Goal: Task Accomplishment & Management: Manage account settings

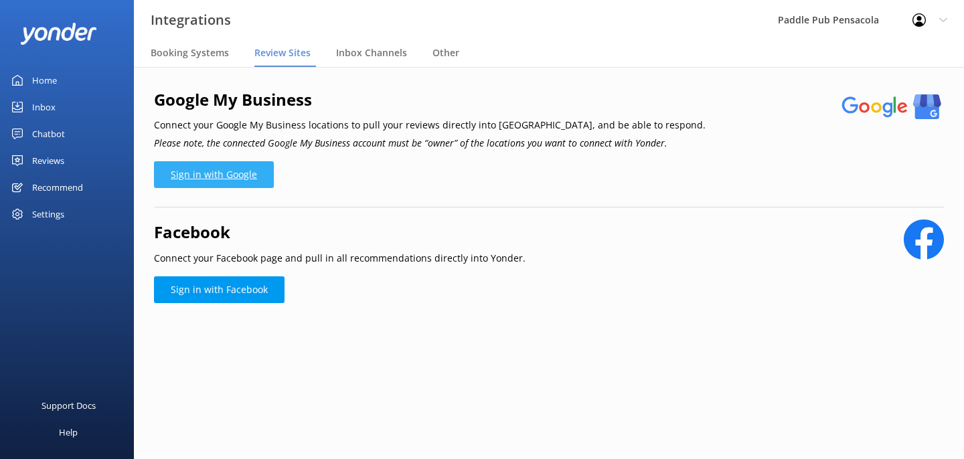
click at [226, 170] on link "Sign in with Google" at bounding box center [214, 174] width 120 height 27
click at [48, 83] on div "Home" at bounding box center [44, 80] width 25 height 27
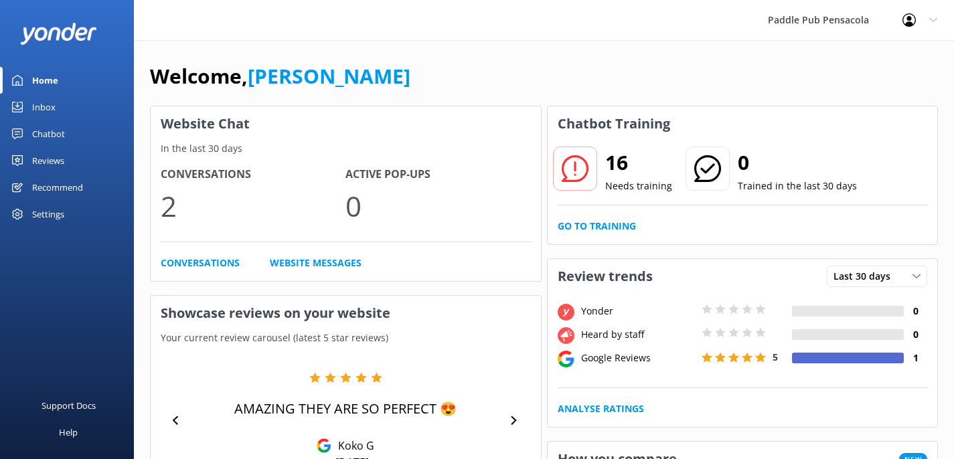
click at [56, 205] on div "Settings" at bounding box center [48, 214] width 32 height 27
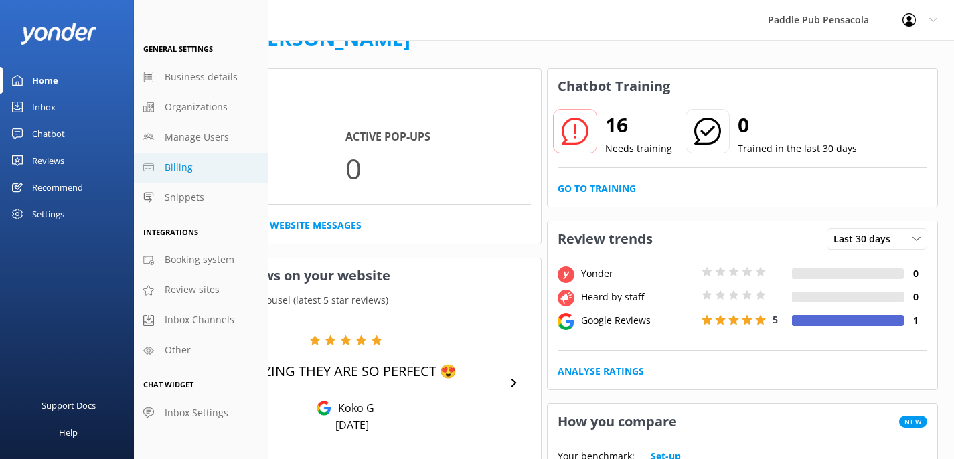
scroll to position [39, 0]
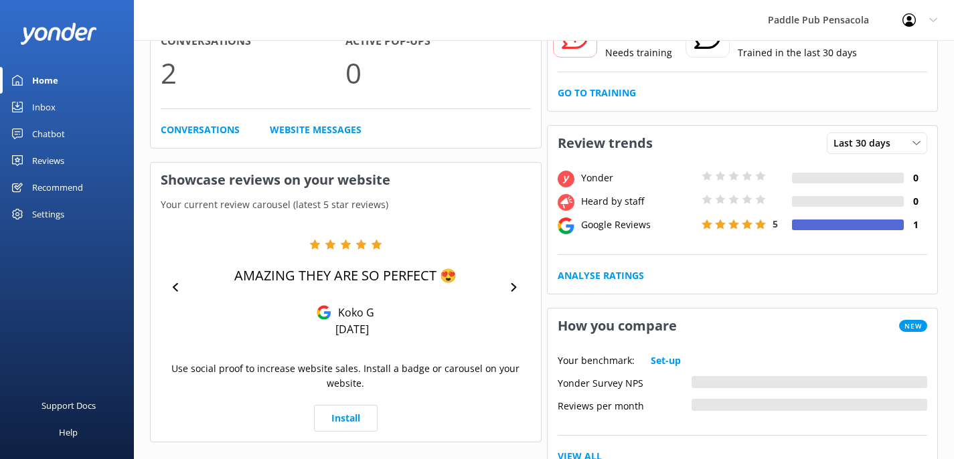
scroll to position [138, 0]
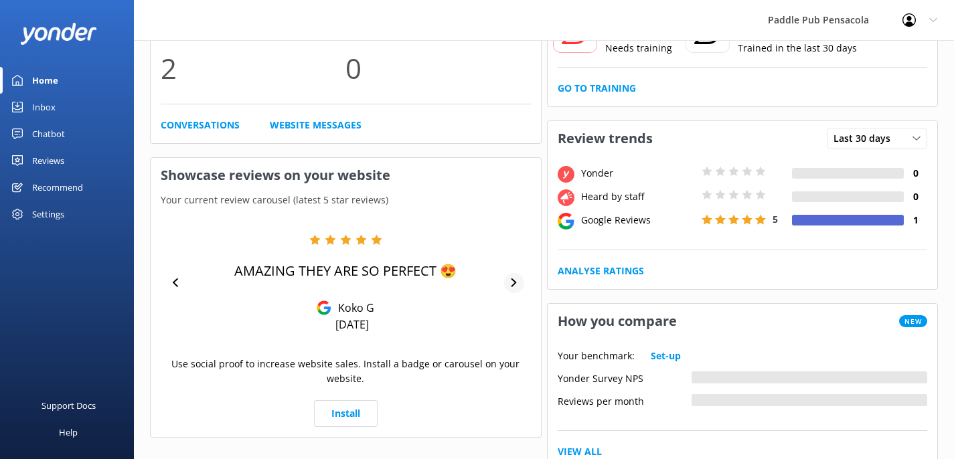
click at [513, 280] on icon at bounding box center [513, 282] width 5 height 9
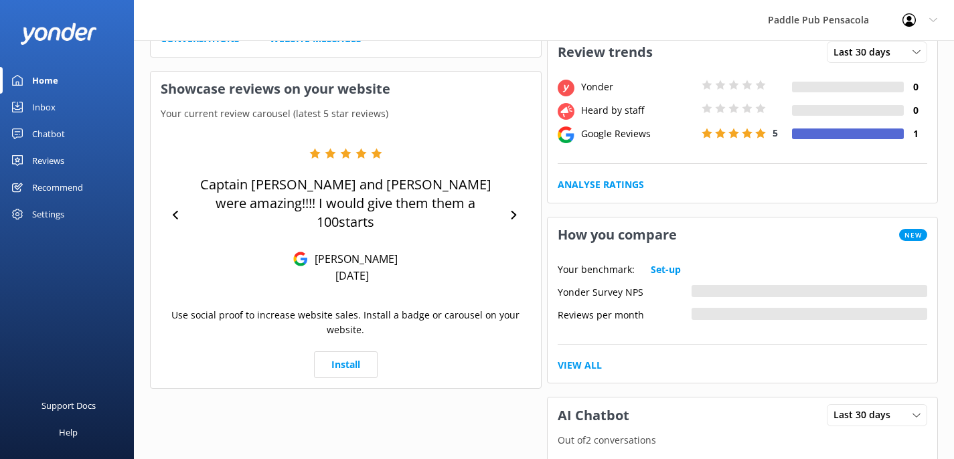
scroll to position [225, 0]
click at [344, 351] on link "Install" at bounding box center [346, 364] width 64 height 27
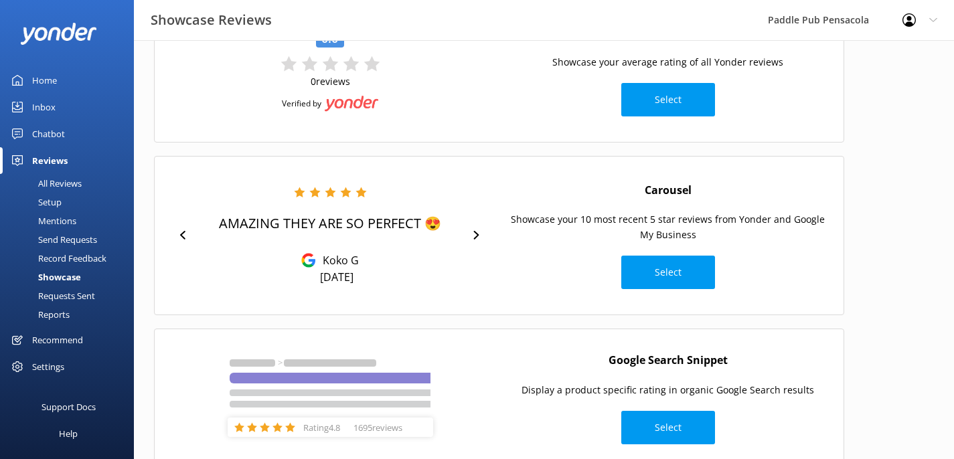
scroll to position [125, 0]
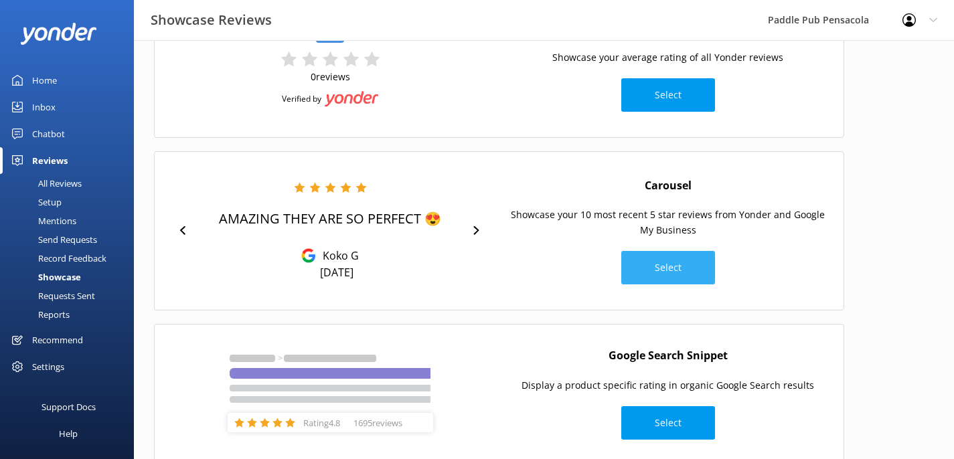
click at [670, 271] on button "Select" at bounding box center [668, 267] width 94 height 33
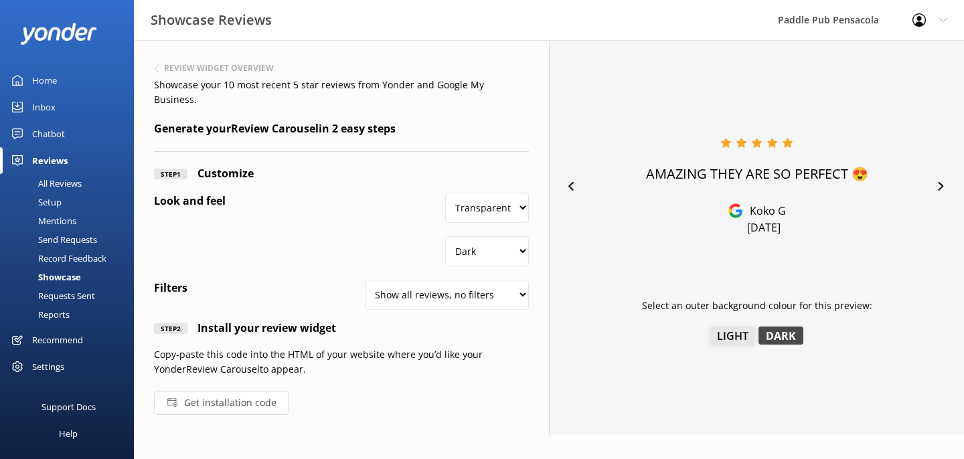
click at [715, 333] on button "Light" at bounding box center [732, 336] width 45 height 18
click at [799, 334] on button "Dark" at bounding box center [780, 336] width 45 height 18
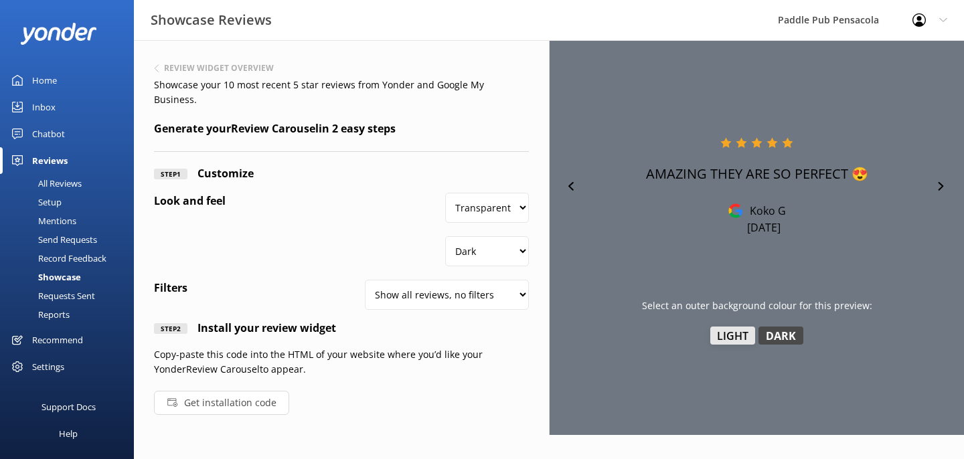
click at [740, 338] on button "Light" at bounding box center [732, 336] width 45 height 18
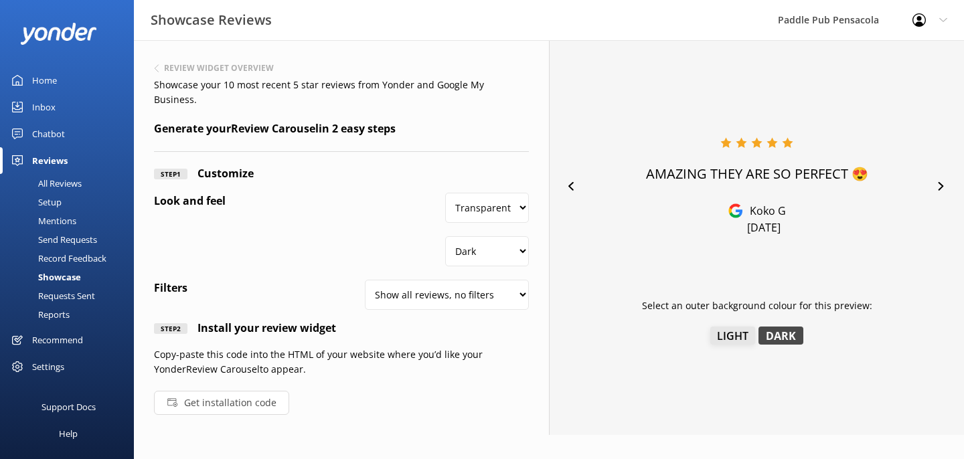
click at [722, 338] on button "Light" at bounding box center [732, 336] width 45 height 18
click at [251, 392] on button "Get installation code" at bounding box center [221, 403] width 135 height 24
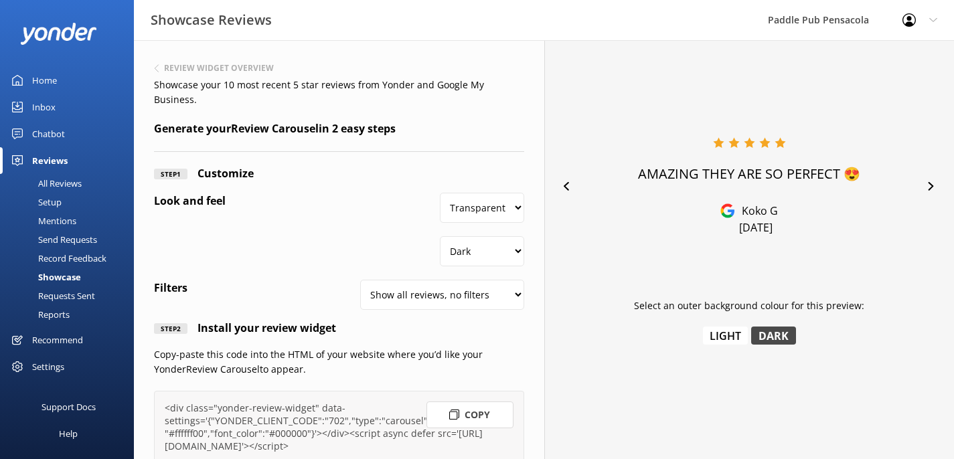
click at [498, 403] on button "Copy" at bounding box center [469, 415] width 87 height 27
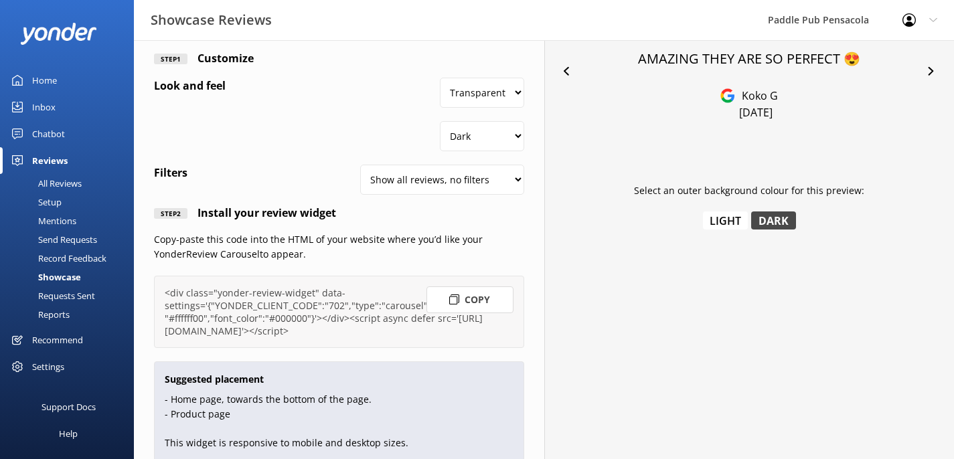
scroll to position [122, 0]
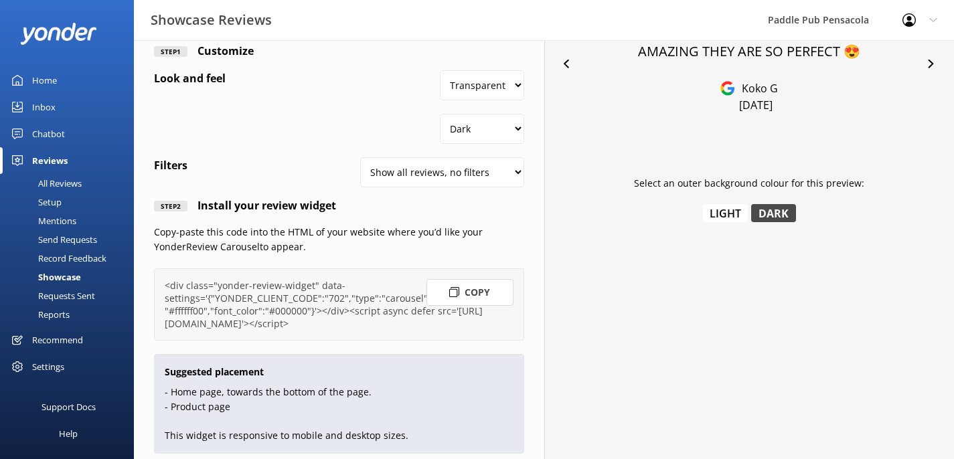
click at [473, 280] on button "Copy" at bounding box center [469, 292] width 87 height 27
click at [50, 201] on div "Setup" at bounding box center [35, 202] width 54 height 19
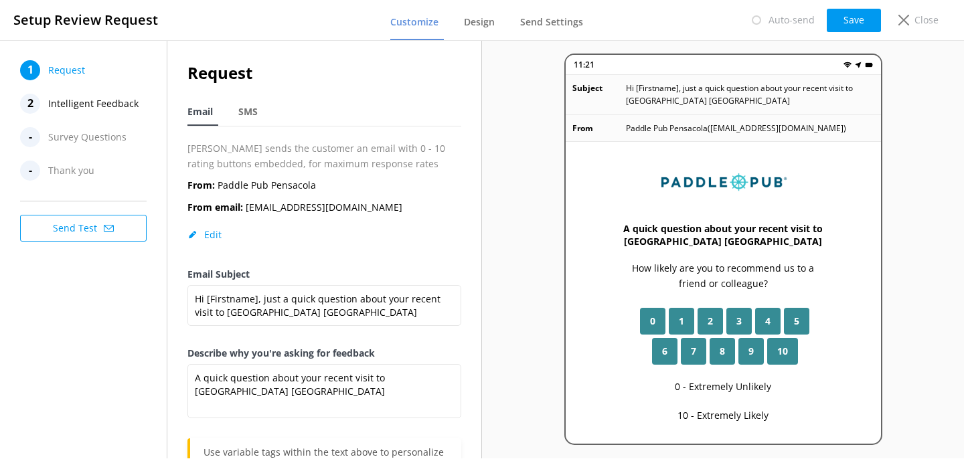
click at [94, 226] on button "Send Test" at bounding box center [83, 228] width 127 height 27
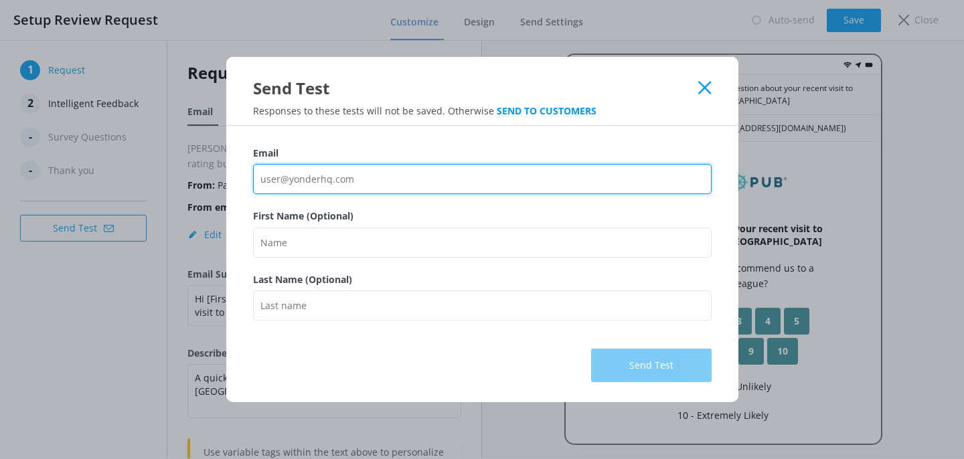
click at [327, 175] on input "Email" at bounding box center [482, 179] width 459 height 30
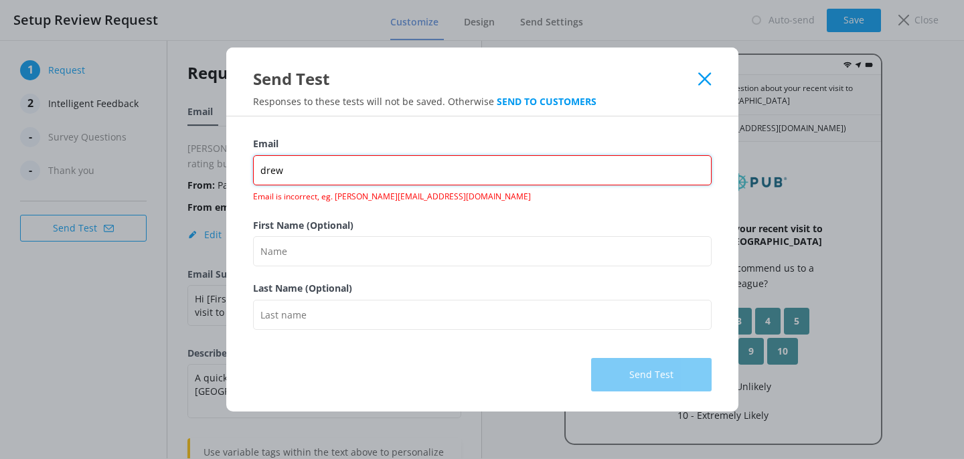
type input "drew@paddlepub.com"
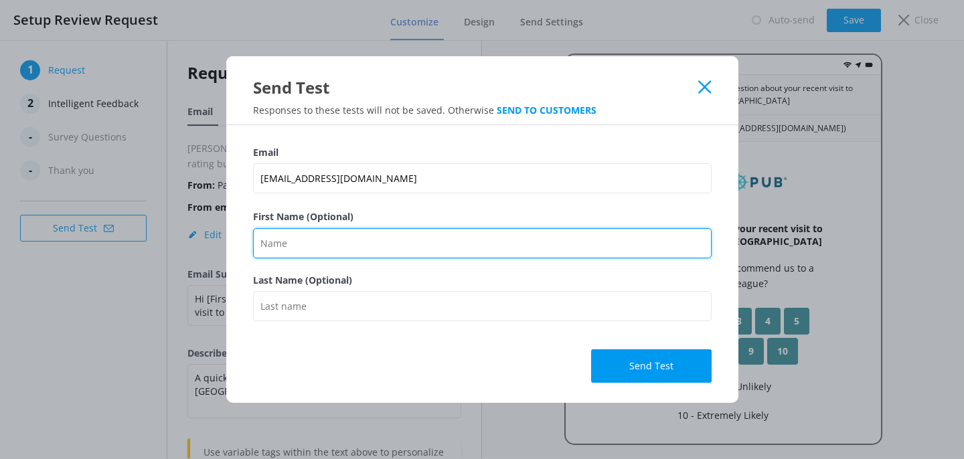
click at [356, 247] on input "First Name (Optional)" at bounding box center [482, 243] width 459 height 30
type input "kara"
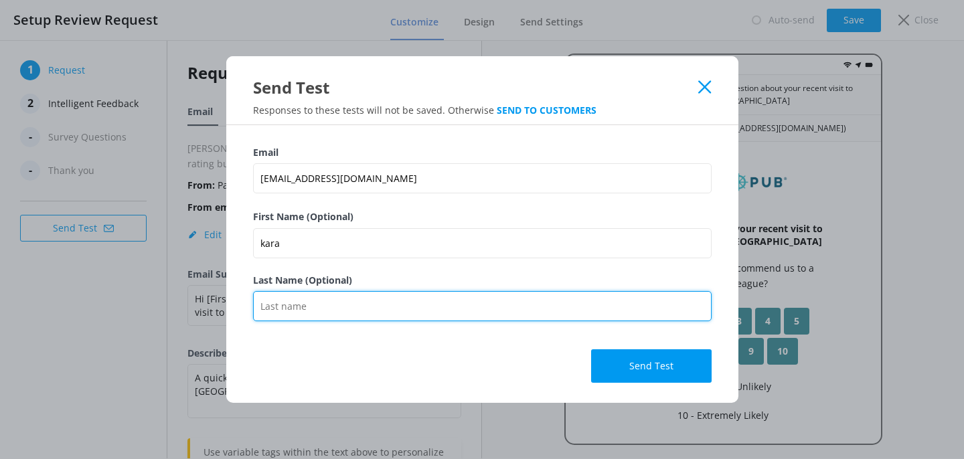
type input "cederquist"
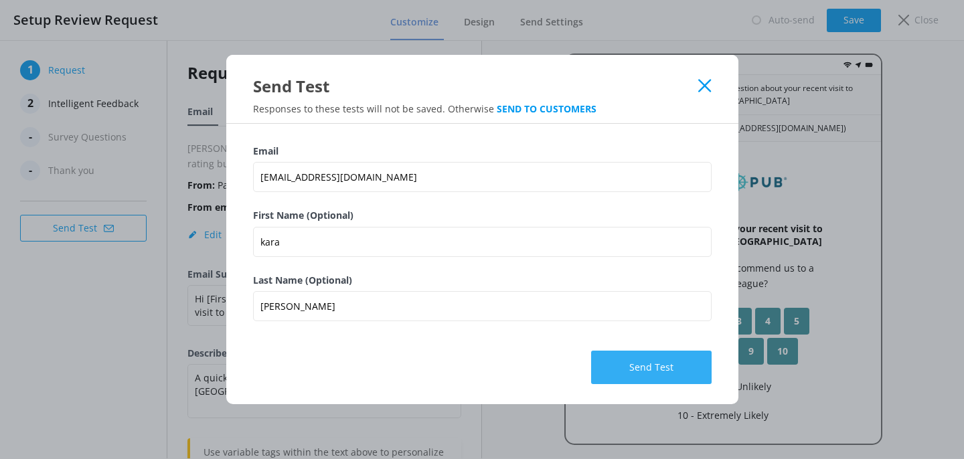
click at [647, 367] on button "Send Test" at bounding box center [651, 367] width 120 height 33
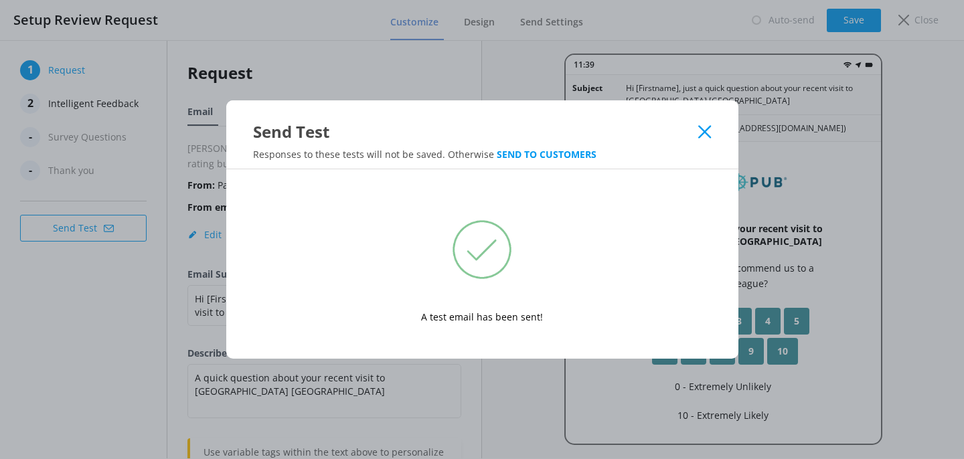
click at [705, 127] on icon at bounding box center [704, 131] width 13 height 13
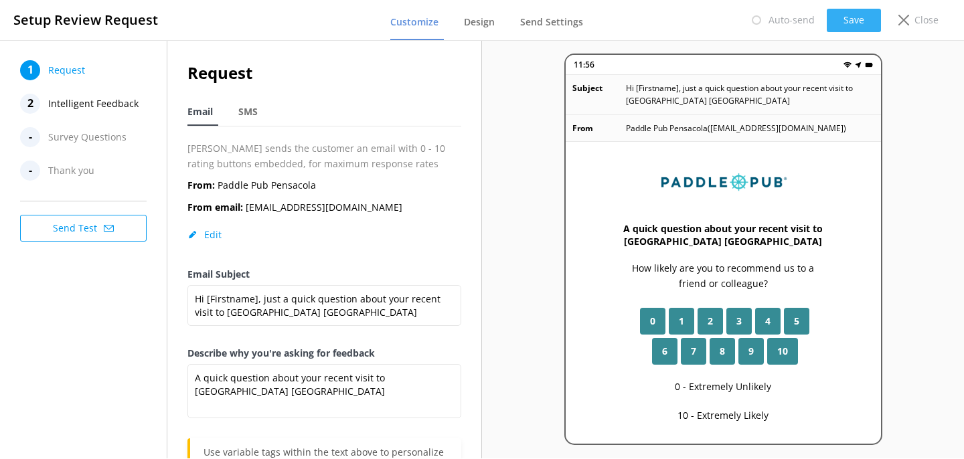
click at [861, 17] on button "Save" at bounding box center [854, 20] width 54 height 23
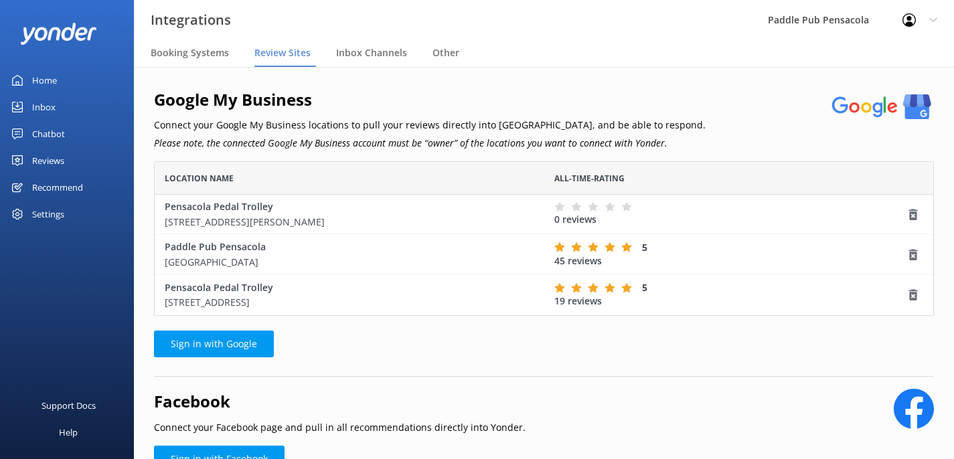
scroll to position [145, 770]
click at [914, 214] on icon "grid" at bounding box center [912, 214] width 13 height 13
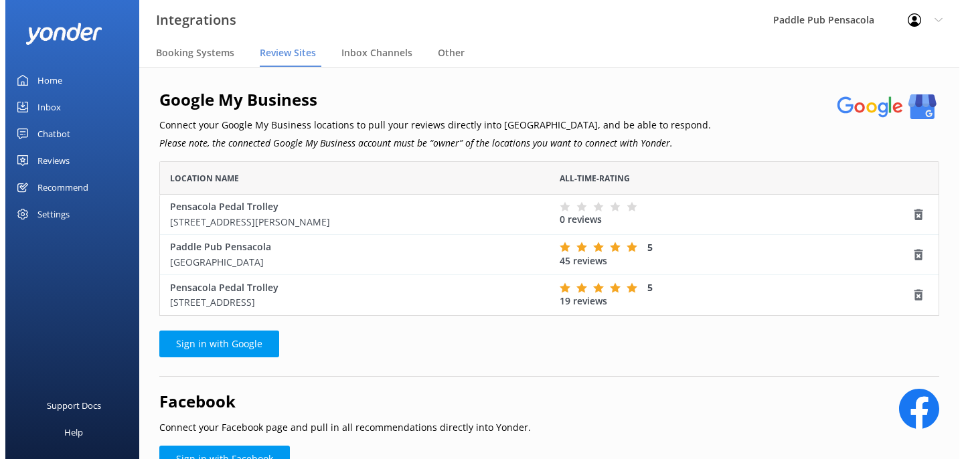
scroll to position [104, 770]
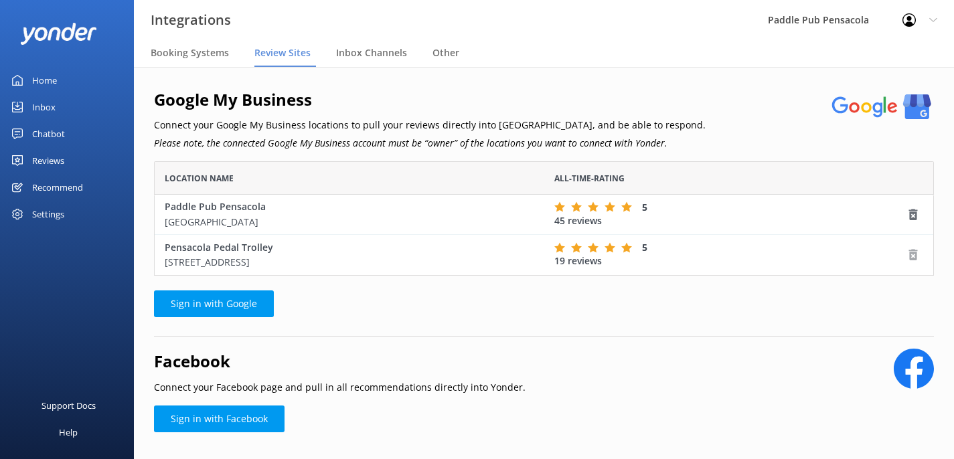
click at [914, 256] on icon "grid" at bounding box center [912, 254] width 13 height 13
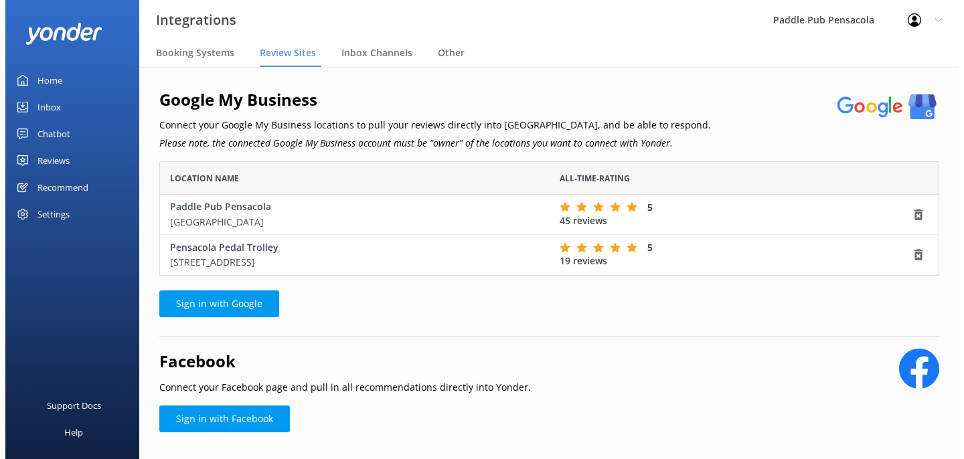
scroll to position [11, 11]
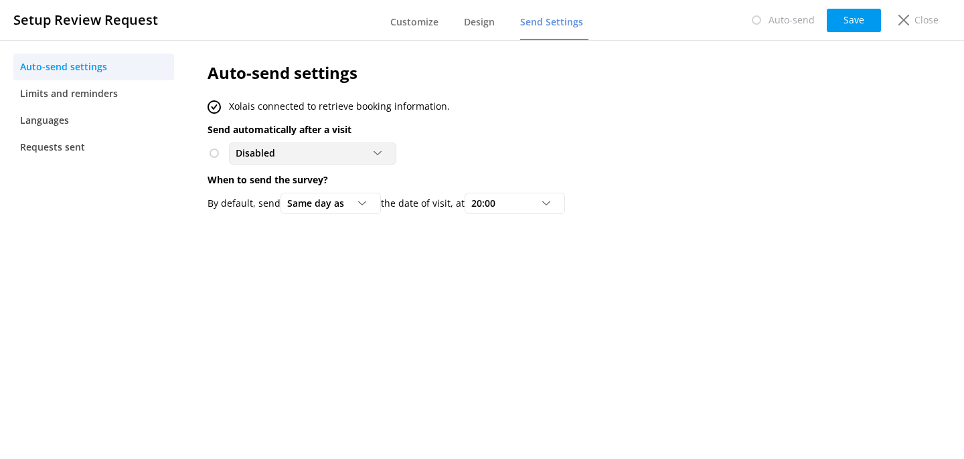
click at [293, 154] on div "Disabled" at bounding box center [312, 153] width 161 height 15
click at [323, 209] on div "To customers from [GEOGRAPHIC_DATA]" at bounding box center [312, 214] width 152 height 27
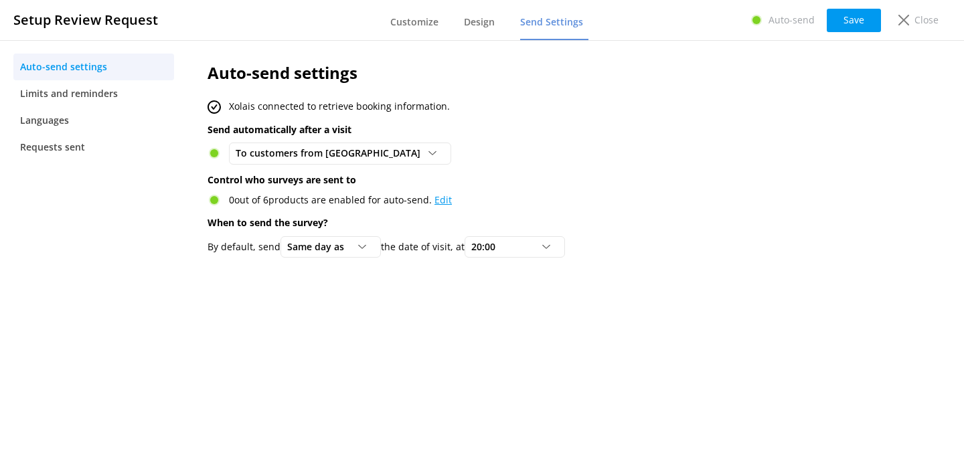
click at [438, 203] on link "Edit" at bounding box center [442, 199] width 17 height 13
click at [70, 100] on span "Limits and reminders" at bounding box center [69, 93] width 98 height 15
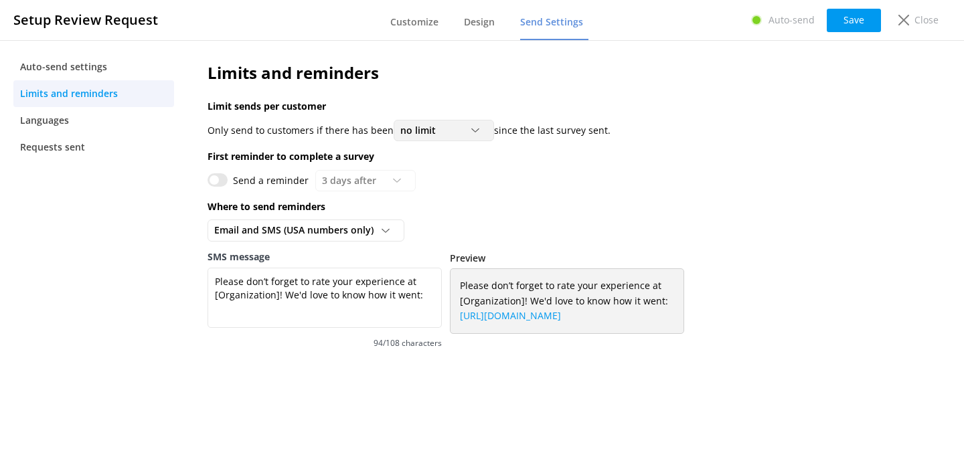
click at [459, 134] on div "no limit" at bounding box center [444, 130] width 94 height 15
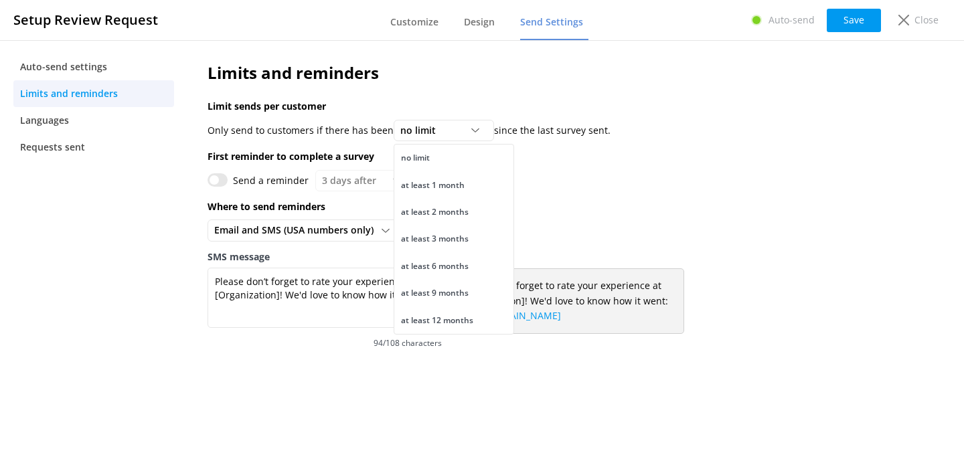
click at [549, 130] on p "since the last survey sent." at bounding box center [552, 130] width 116 height 15
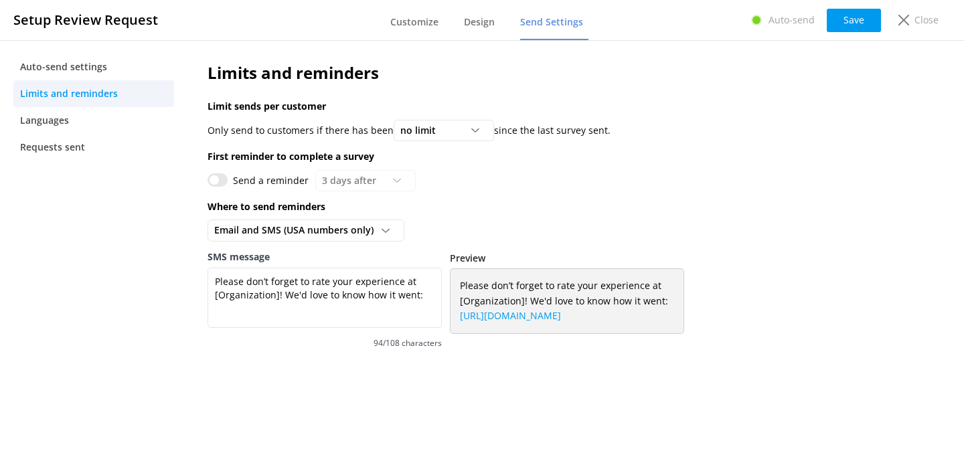
click at [369, 189] on div "Send a reminder 3 days after 3 days after 5 days after 7 days after 10 days aft…" at bounding box center [524, 180] width 635 height 21
click at [88, 74] on span "Auto-send settings" at bounding box center [63, 67] width 87 height 15
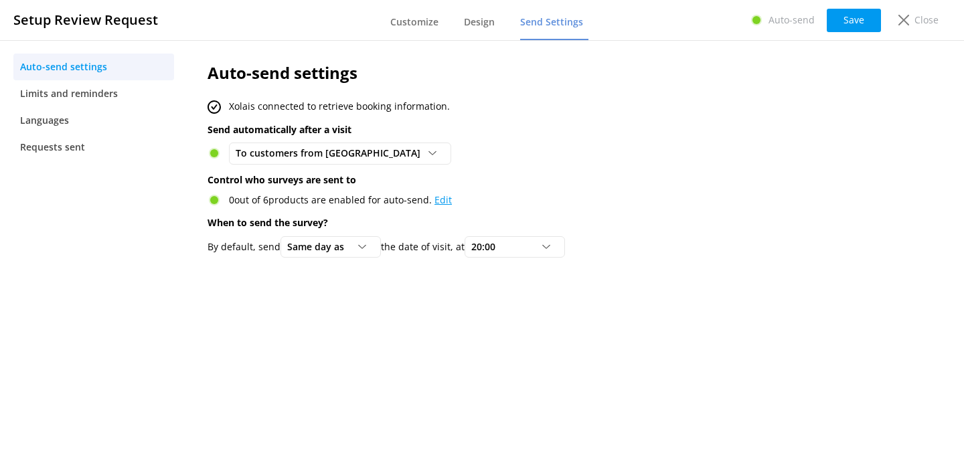
click at [443, 203] on link "Edit" at bounding box center [442, 199] width 17 height 13
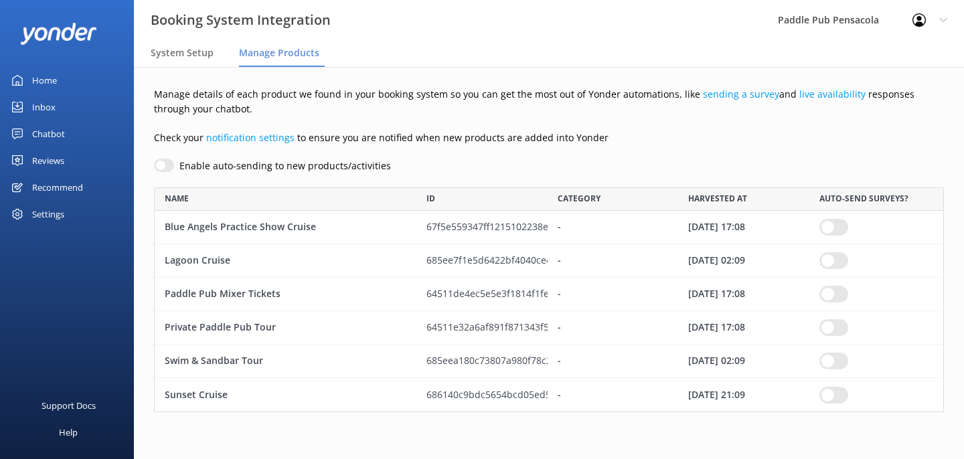
scroll to position [215, 780]
click at [161, 166] on input "Enable auto-sending to new products/activities" at bounding box center [164, 165] width 20 height 13
click at [838, 232] on input "row" at bounding box center [833, 227] width 29 height 17
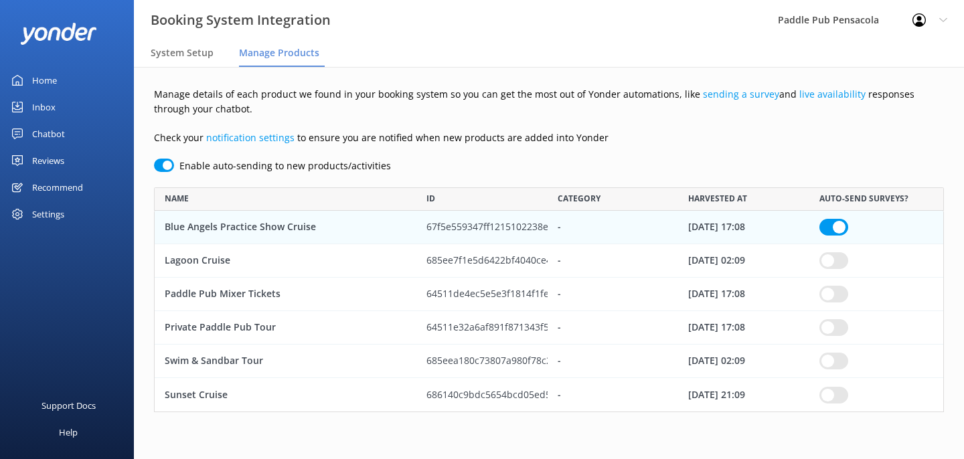
click at [167, 161] on input "Enable auto-sending to new products/activities" at bounding box center [164, 165] width 20 height 13
checkbox input "false"
click at [838, 262] on input "row" at bounding box center [833, 260] width 29 height 17
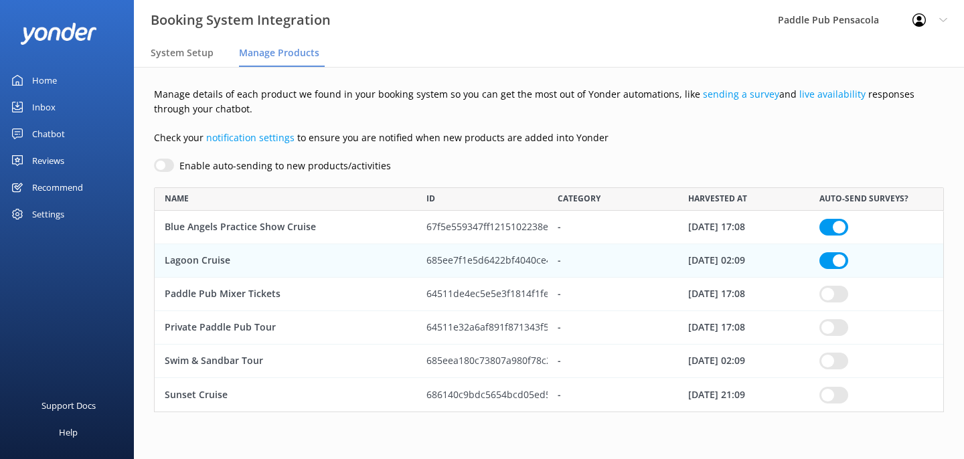
click at [837, 297] on input "row" at bounding box center [833, 294] width 29 height 17
checkbox input "true"
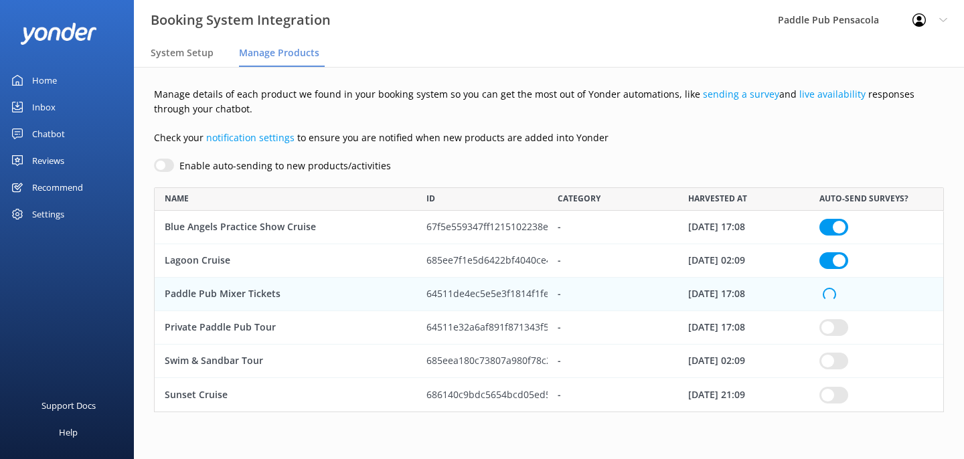
checkbox input "true"
click at [836, 331] on input "row" at bounding box center [833, 327] width 29 height 17
checkbox input "true"
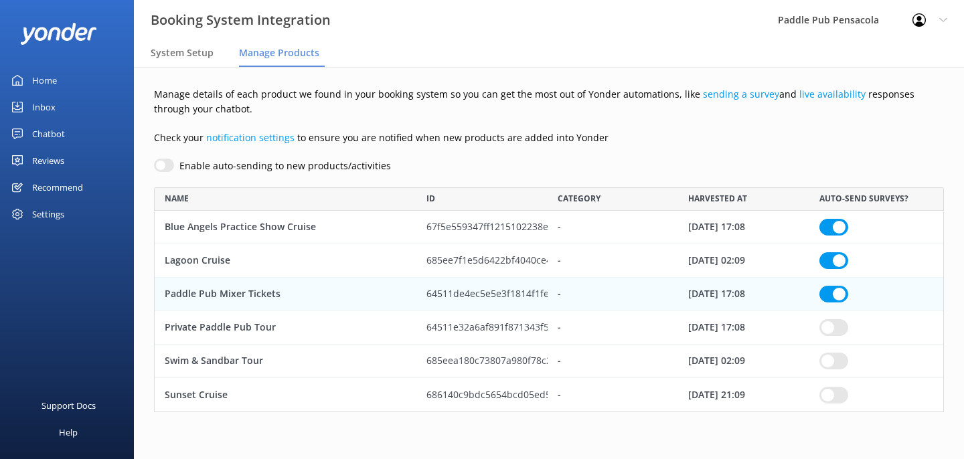
checkbox input "true"
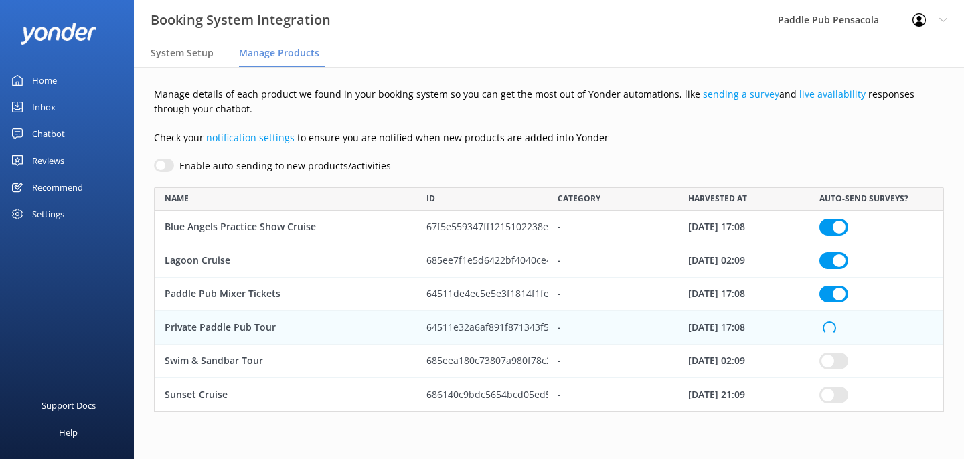
checkbox input "true"
click at [831, 364] on input "row" at bounding box center [833, 361] width 29 height 17
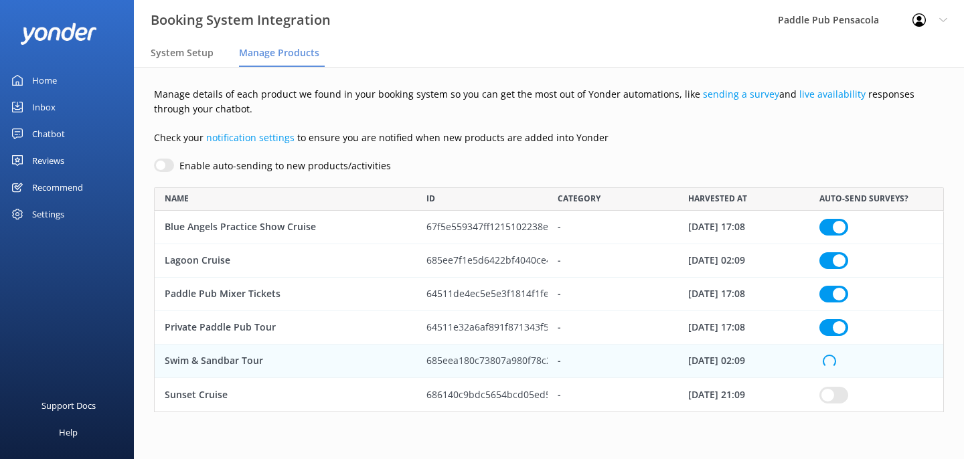
checkbox input "true"
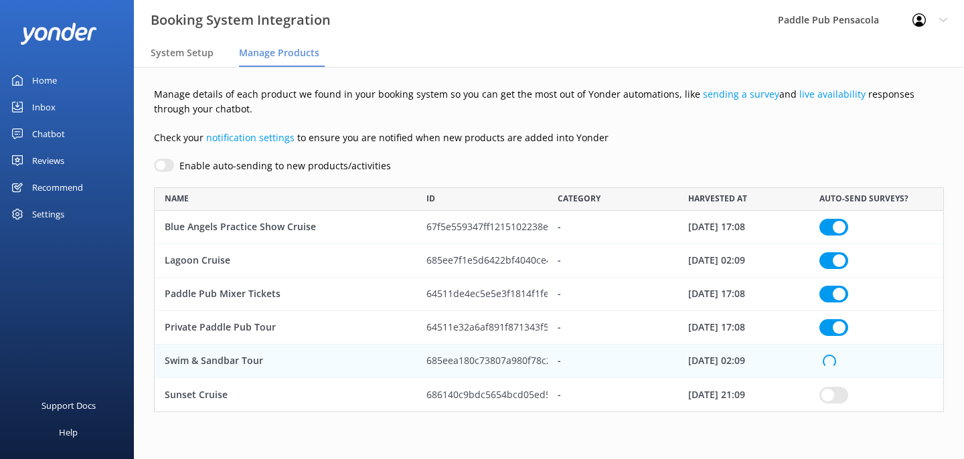
checkbox input "true"
click at [835, 398] on input "row" at bounding box center [833, 394] width 29 height 17
checkbox input "true"
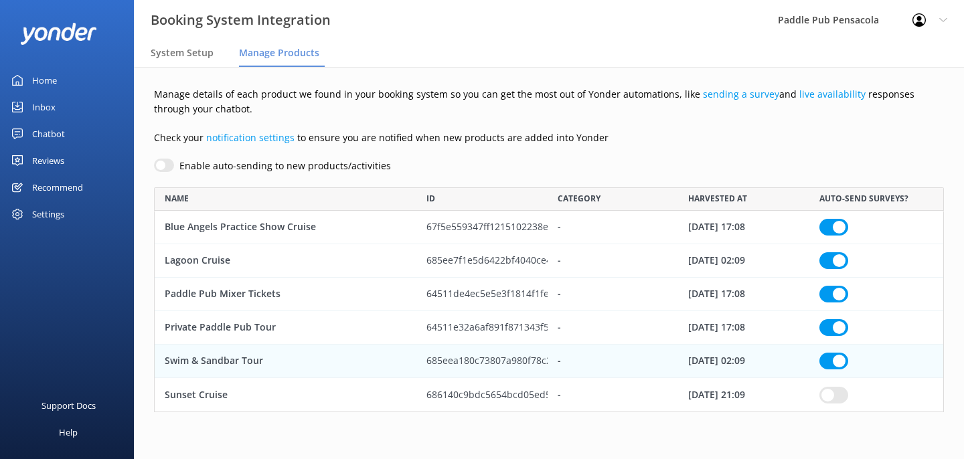
checkbox input "true"
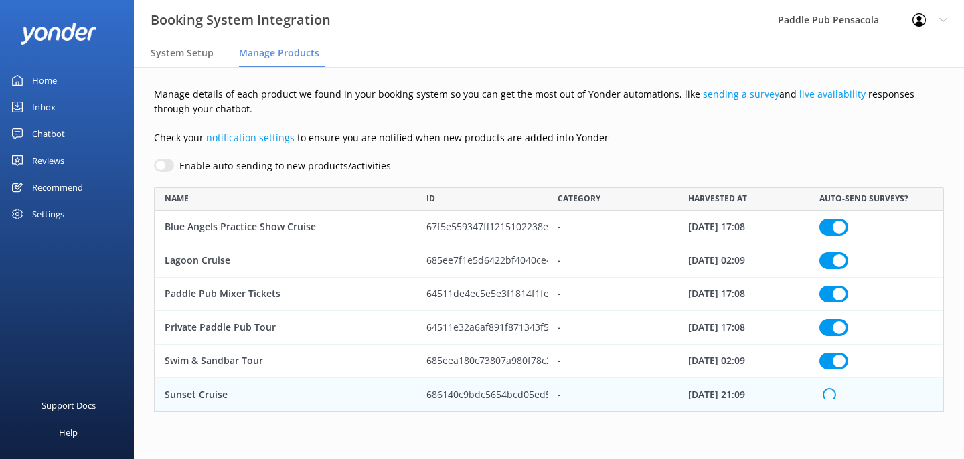
checkbox input "true"
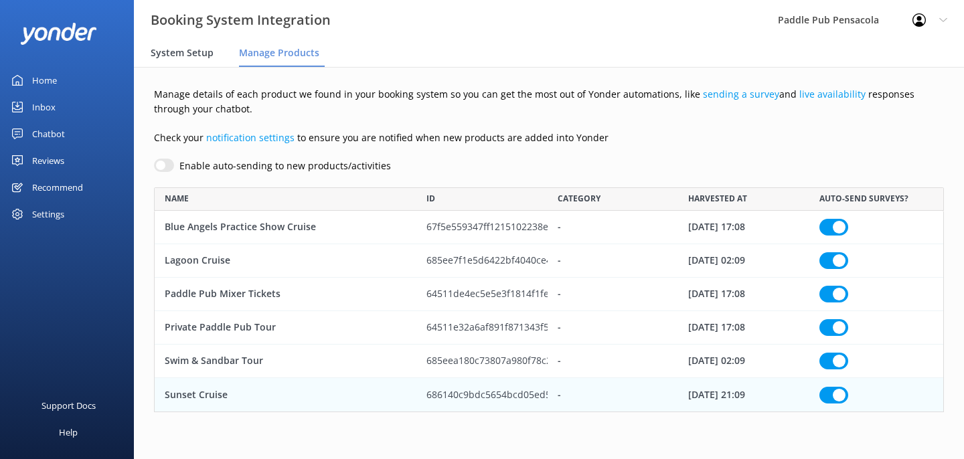
click at [195, 57] on span "System Setup" at bounding box center [182, 52] width 63 height 13
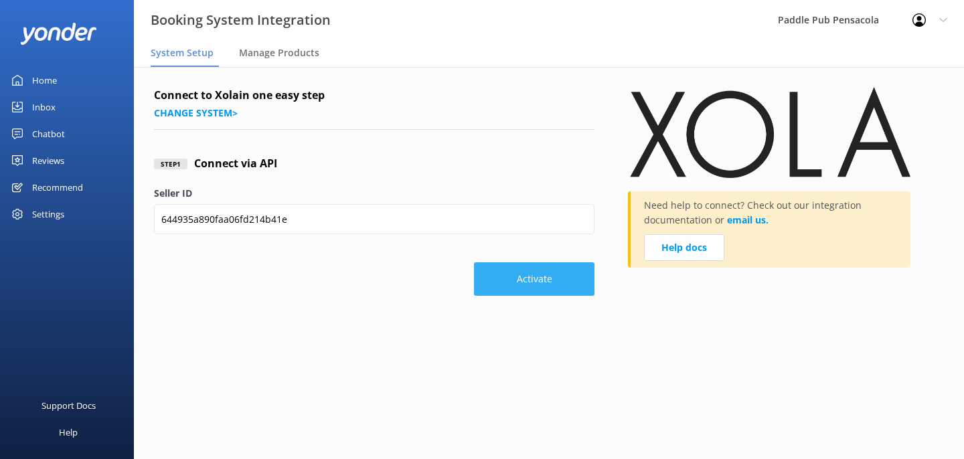
click at [557, 283] on button "Activate" at bounding box center [534, 278] width 120 height 33
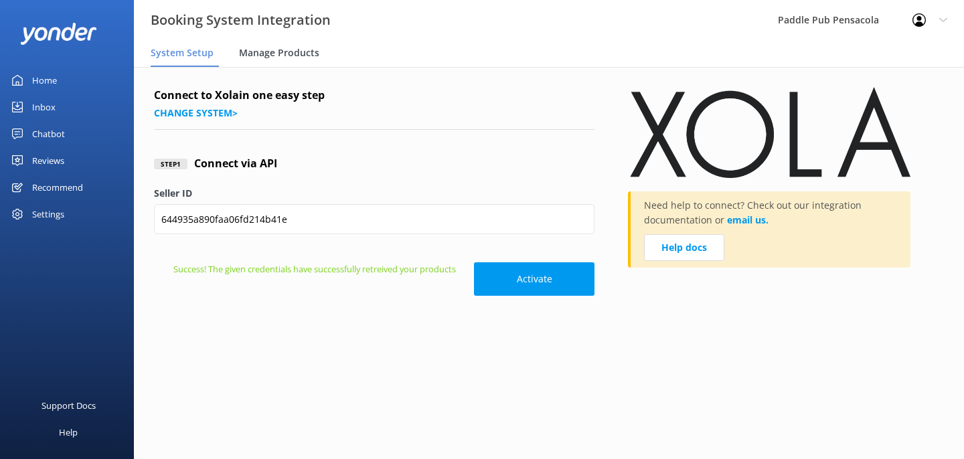
click at [283, 56] on span "Manage Products" at bounding box center [279, 52] width 80 height 13
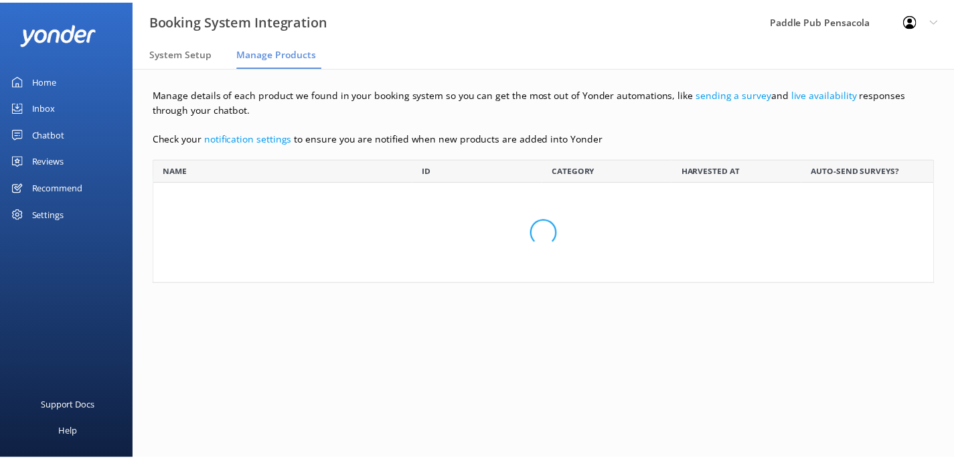
scroll to position [215, 780]
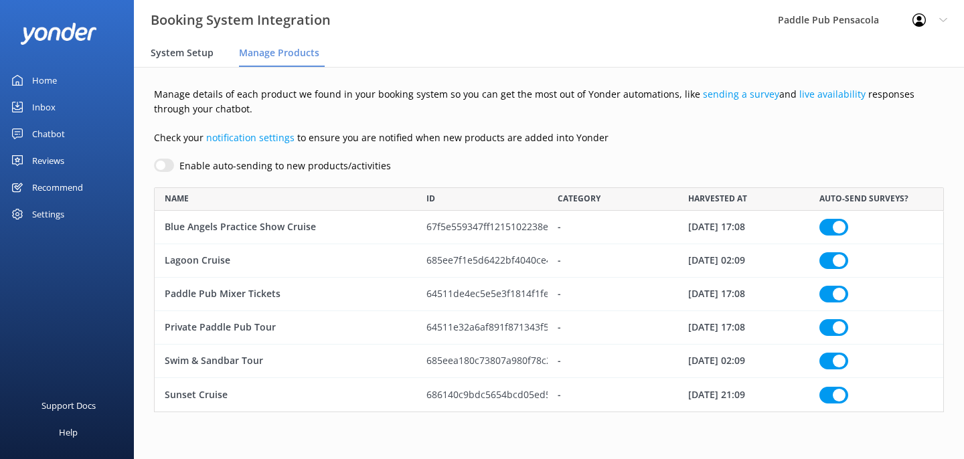
click at [194, 56] on span "System Setup" at bounding box center [182, 52] width 63 height 13
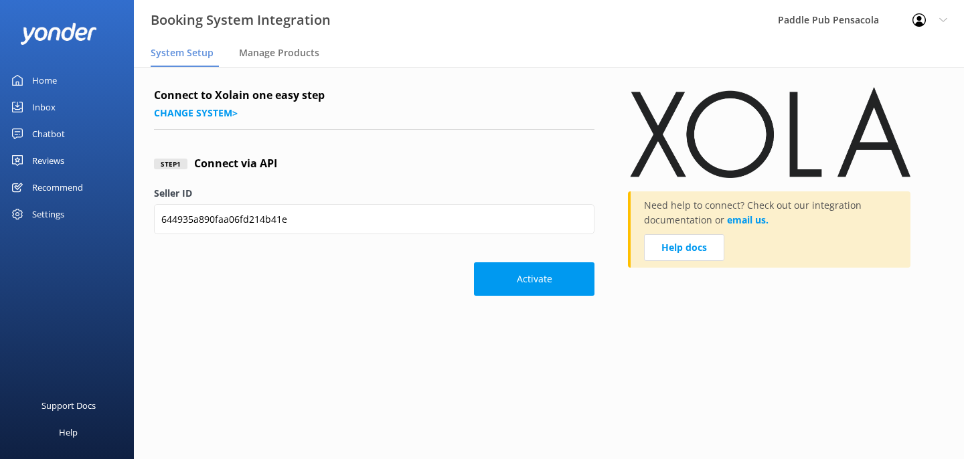
click at [49, 81] on div "Home" at bounding box center [44, 80] width 25 height 27
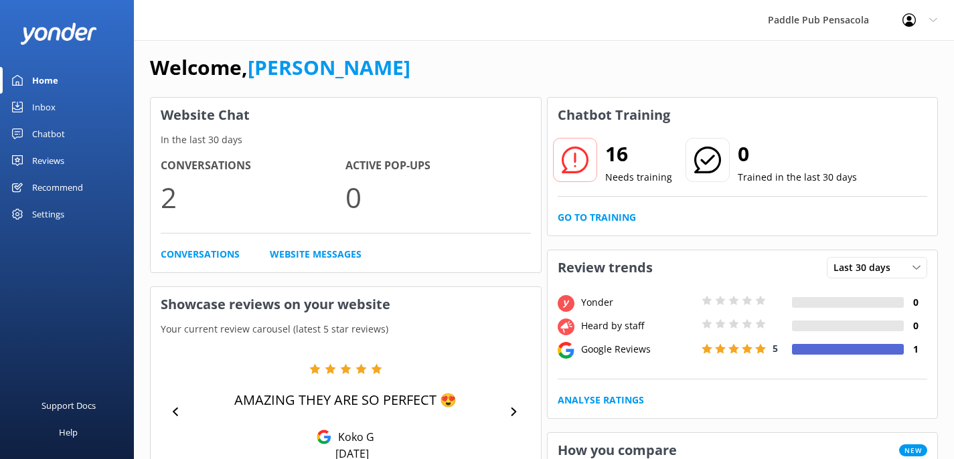
scroll to position [4, 0]
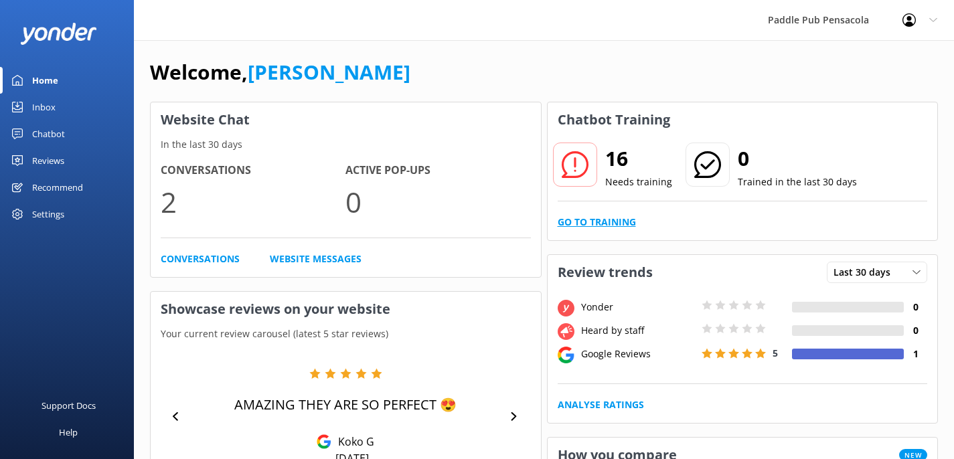
click at [605, 224] on link "Go to Training" at bounding box center [597, 222] width 78 height 15
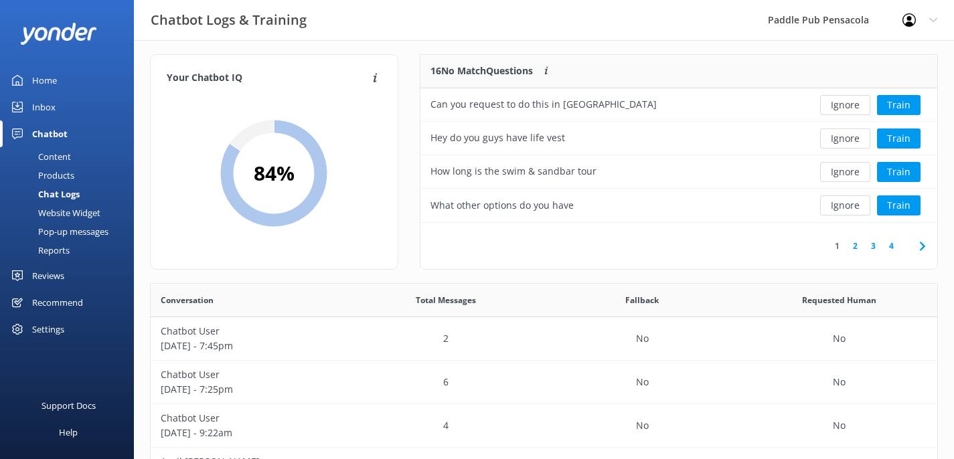
scroll to position [9, 0]
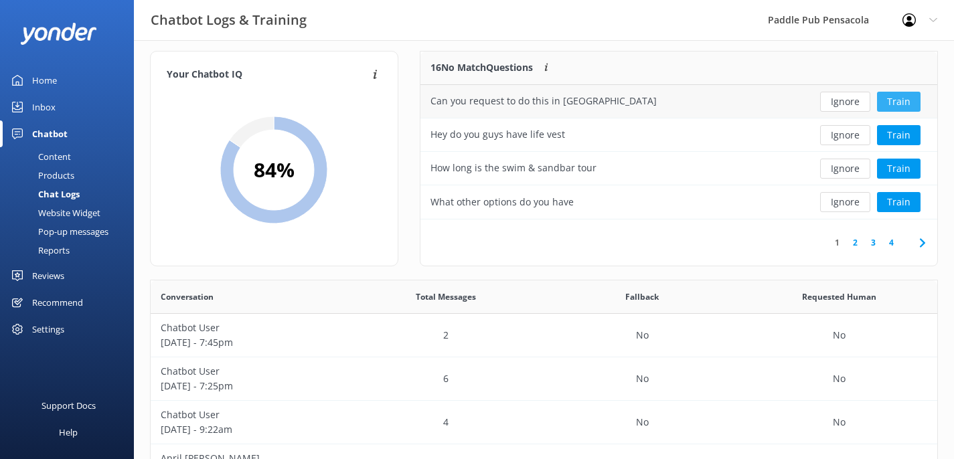
click at [912, 100] on button "Train" at bounding box center [899, 102] width 44 height 20
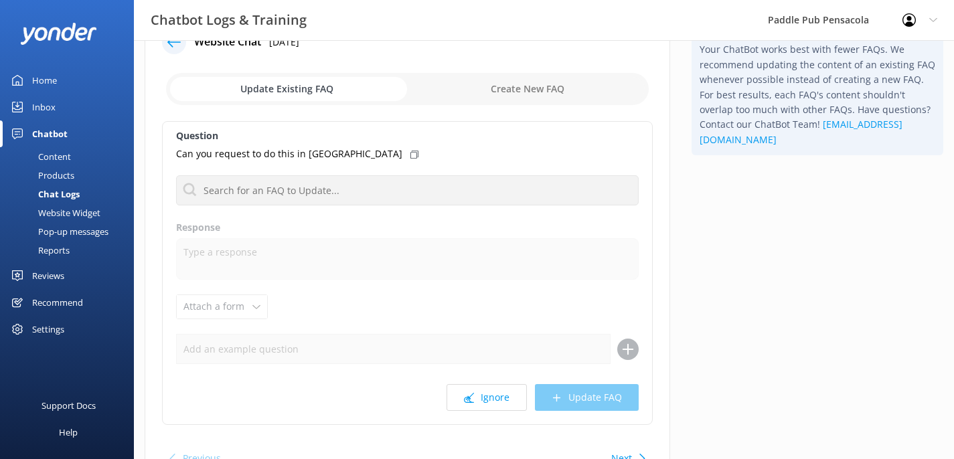
scroll to position [50, 0]
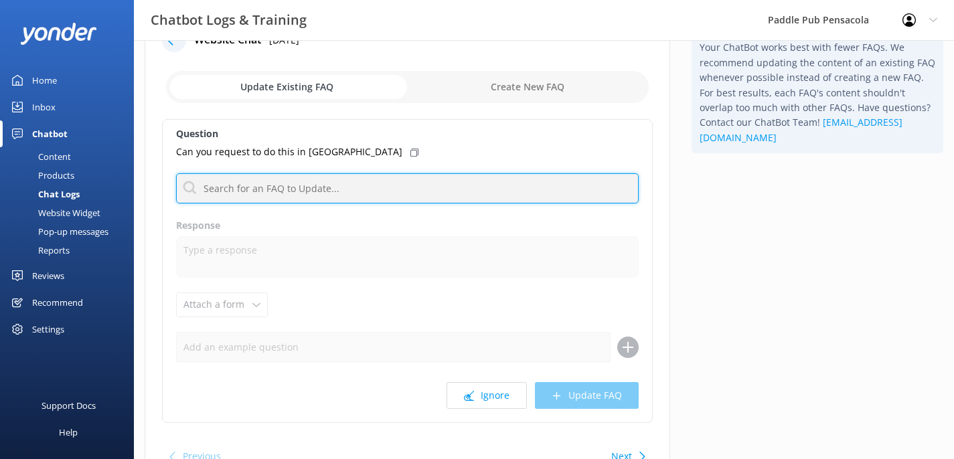
click at [339, 188] on input "text" at bounding box center [407, 188] width 463 height 30
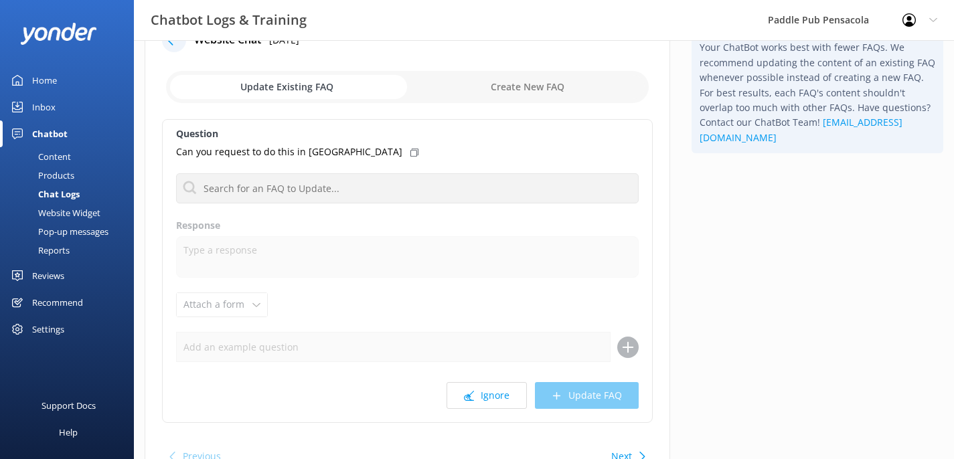
click at [525, 91] on input "checkbox" at bounding box center [407, 87] width 483 height 32
checkbox input "true"
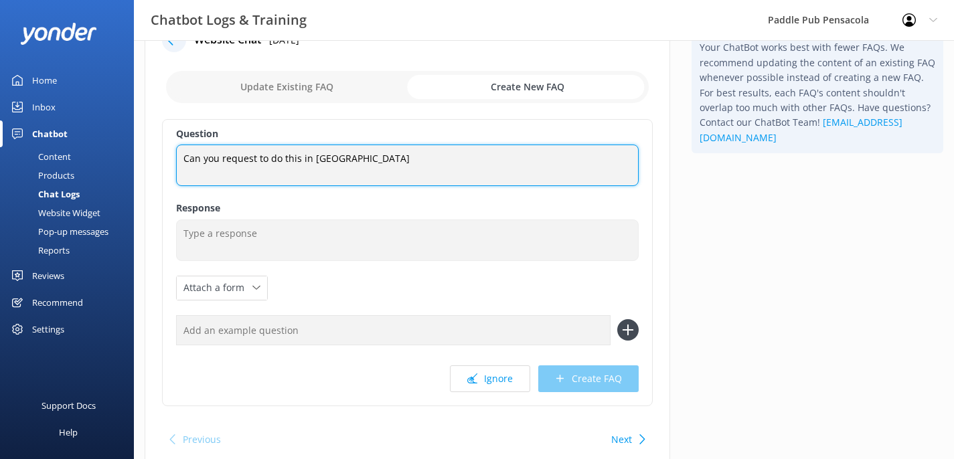
click at [363, 158] on textarea "Can you request to do this in [GEOGRAPHIC_DATA]" at bounding box center [407, 165] width 463 height 41
type textarea "Can you request to do this in [GEOGRAPHIC_DATA]"
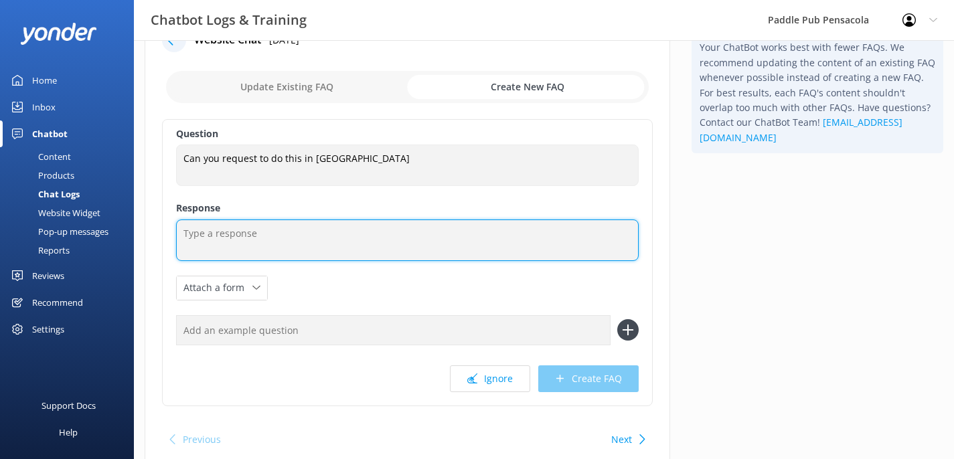
click at [340, 242] on textarea at bounding box center [407, 240] width 463 height 41
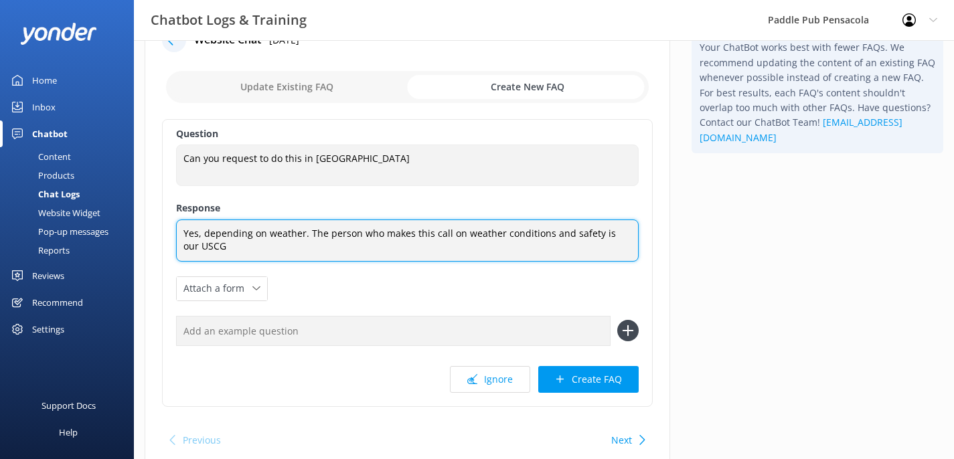
click at [448, 252] on textarea "Yes, depending on weather. The person who makes this call on weather conditions…" at bounding box center [407, 241] width 463 height 42
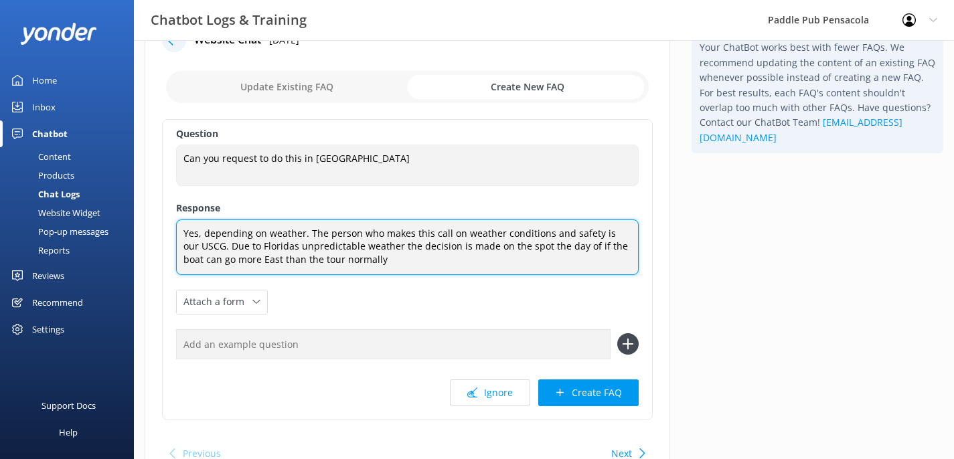
click at [206, 245] on textarea "Yes, depending on weather. The person who makes this call on weather conditions…" at bounding box center [407, 248] width 463 height 56
click at [313, 250] on textarea "Yes, depending on weather. The person who makes this call on weather conditions…" at bounding box center [407, 248] width 463 height 56
click at [475, 265] on textarea "Yes, depending on weather. The person who makes this call on weather conditions…" at bounding box center [407, 248] width 463 height 56
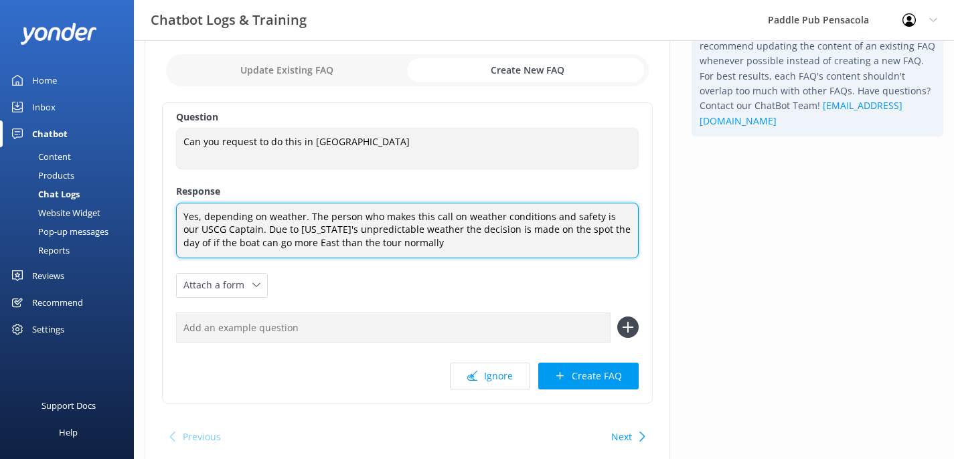
scroll to position [68, 0]
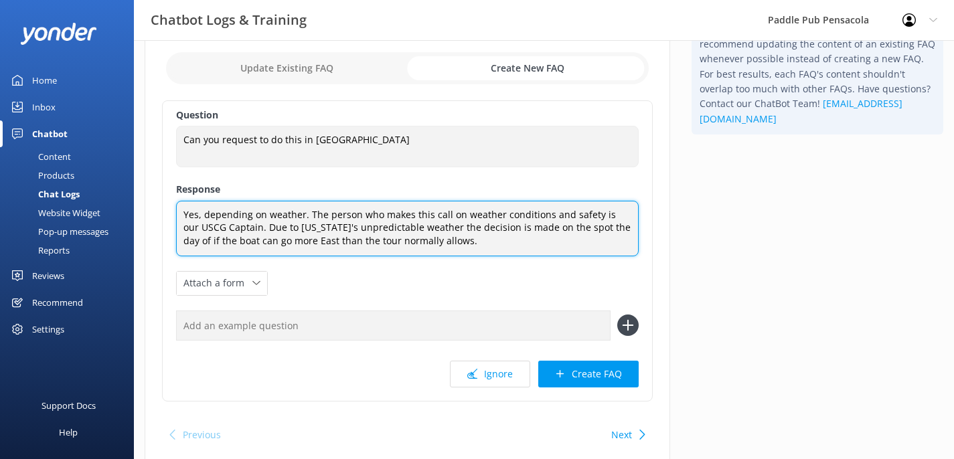
type textarea "Yes, depending on weather. The person who makes this call on weather conditions…"
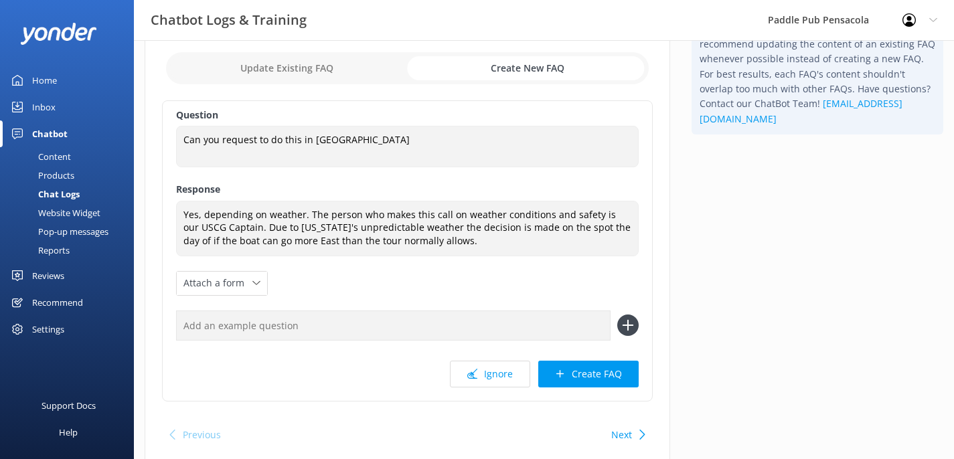
click at [500, 262] on div "Question Can you request to do this in [GEOGRAPHIC_DATA] Can you request to do …" at bounding box center [407, 250] width 491 height 301
click at [610, 378] on button "Create FAQ" at bounding box center [588, 374] width 100 height 27
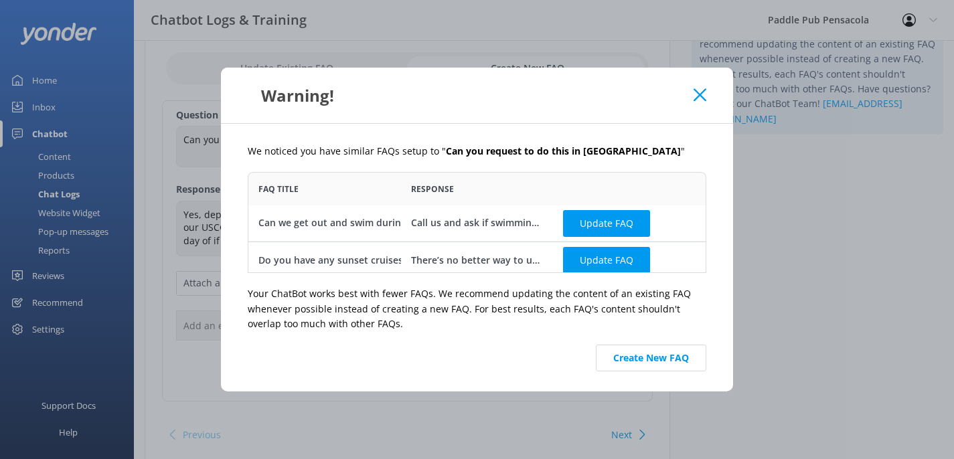
scroll to position [0, 0]
click at [510, 224] on div "Call us and ask if swimming is allowed during the tour!" at bounding box center [477, 223] width 133 height 15
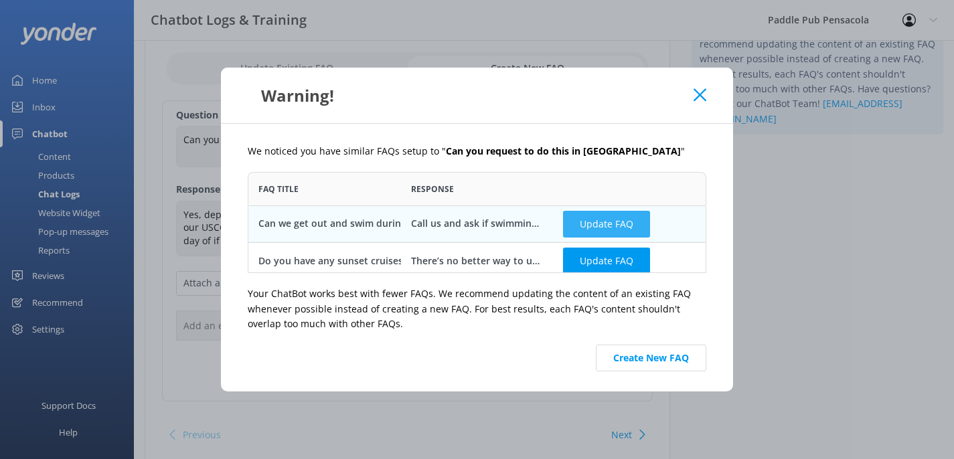
click at [607, 229] on button "Update FAQ" at bounding box center [606, 224] width 87 height 27
checkbox input "false"
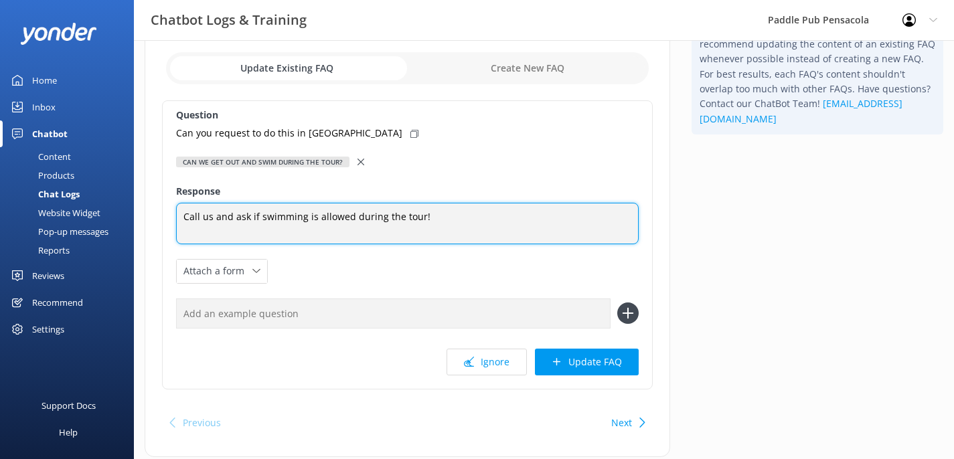
click at [541, 212] on textarea "Call us and ask if swimming is allowed during the tour!" at bounding box center [407, 223] width 463 height 41
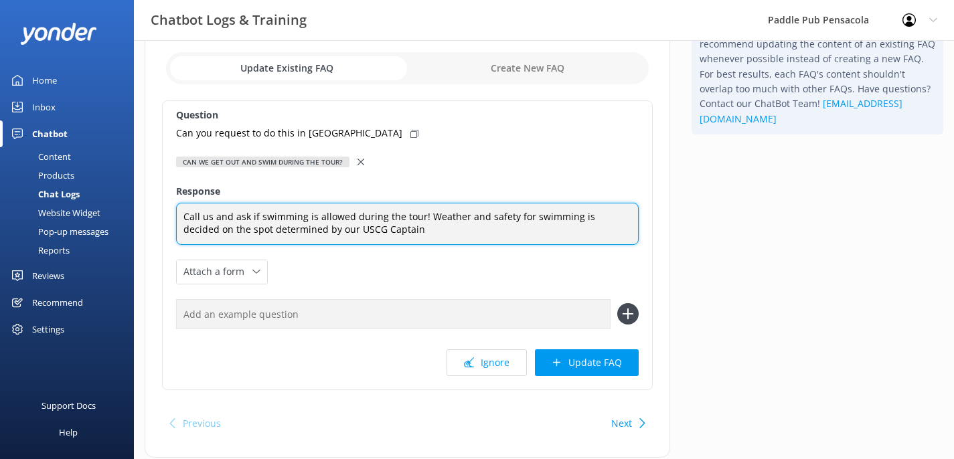
click at [414, 224] on textarea "Call us and ask if swimming is allowed during the tour! Weather and safety for …" at bounding box center [407, 224] width 463 height 42
drag, startPoint x: 424, startPoint y: 217, endPoint x: 168, endPoint y: 212, distance: 255.7
click at [168, 212] on div "Question Can you request to do this in [GEOGRAPHIC_DATA] Can we get out and swi…" at bounding box center [407, 245] width 491 height 290
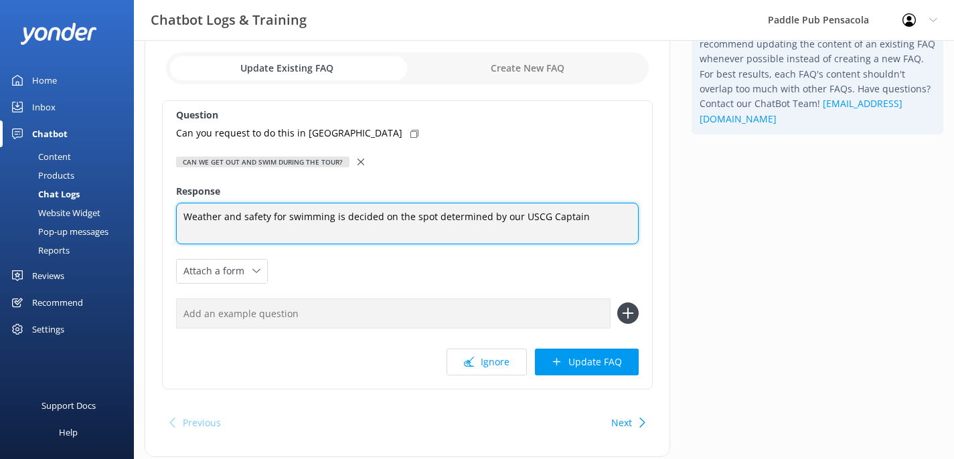
click at [432, 217] on textarea "Weather and safety for swimming is decided on the spot determined by our USCG C…" at bounding box center [407, 223] width 463 height 41
click at [352, 220] on textarea "Weather and safety for swimming is decided on the spot the day of and determine…" at bounding box center [407, 224] width 463 height 42
click at [345, 224] on textarea "Weather and safety for swimming is decided on the spot the day of and determine…" at bounding box center [407, 224] width 463 height 42
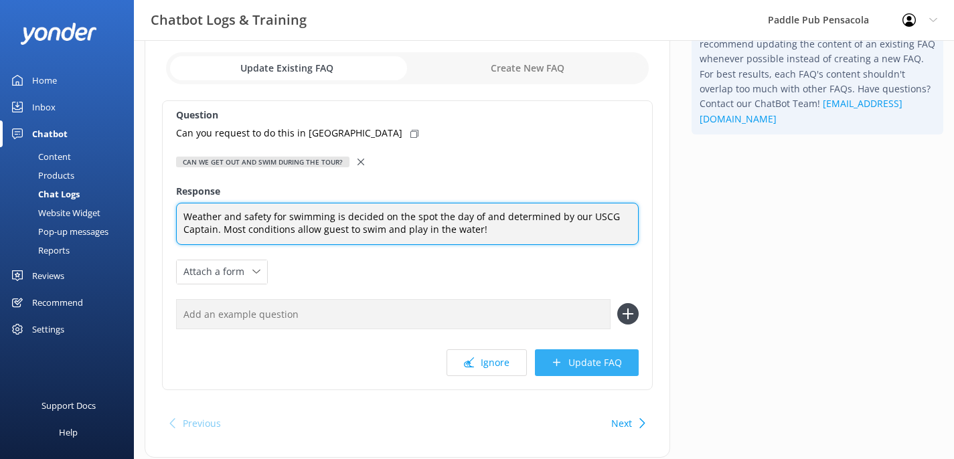
type textarea "Weather and safety for swimming is decided on the spot the day of and determine…"
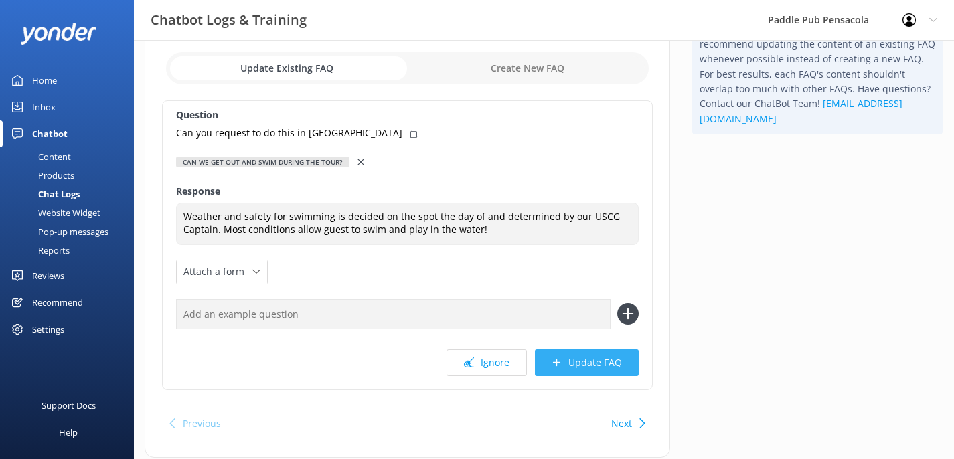
click at [604, 369] on button "Update FAQ" at bounding box center [587, 362] width 104 height 27
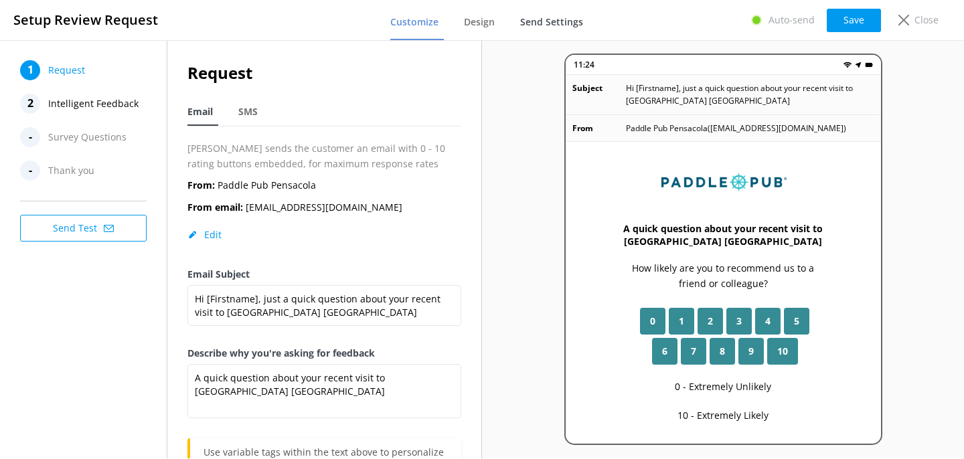
click at [533, 25] on span "Send Settings" at bounding box center [551, 21] width 63 height 13
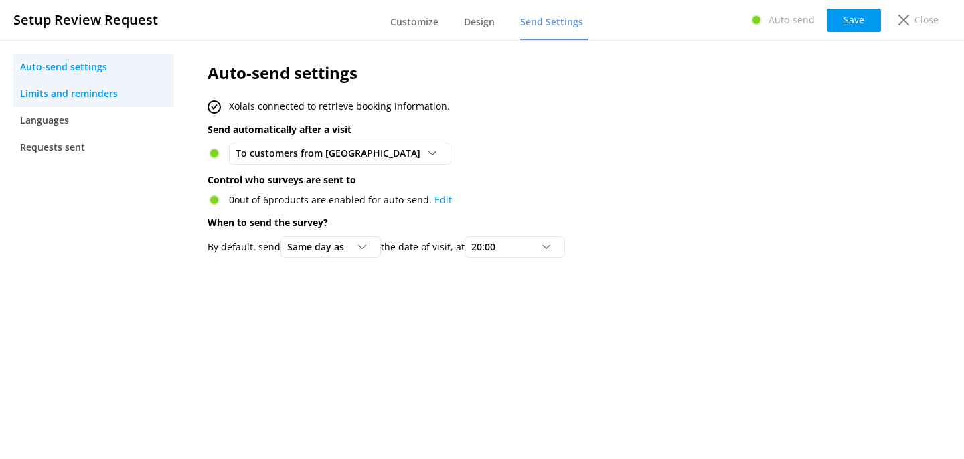
click at [93, 89] on span "Limits and reminders" at bounding box center [69, 93] width 98 height 15
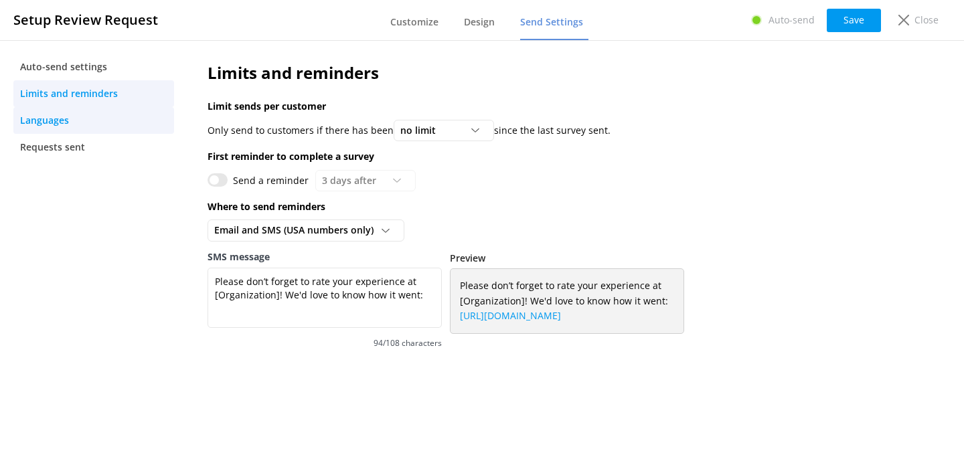
click at [43, 116] on span "Languages" at bounding box center [44, 120] width 49 height 15
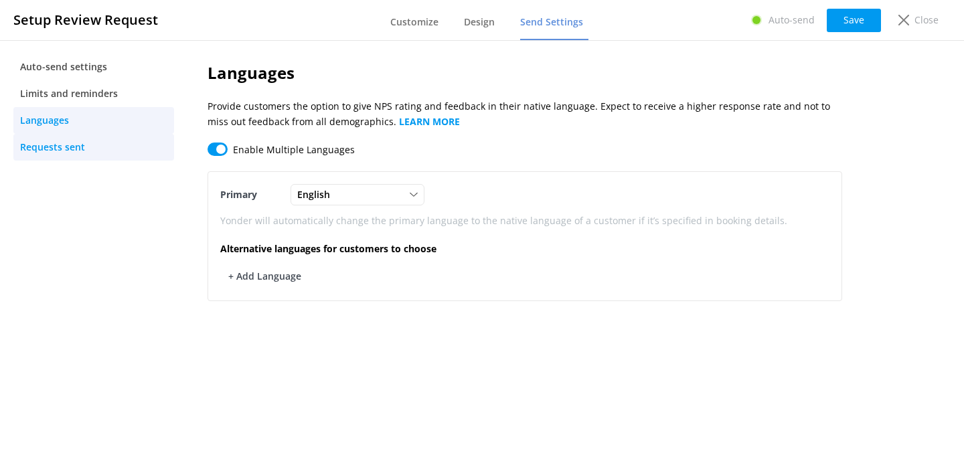
click at [47, 149] on span "Requests sent" at bounding box center [52, 147] width 65 height 15
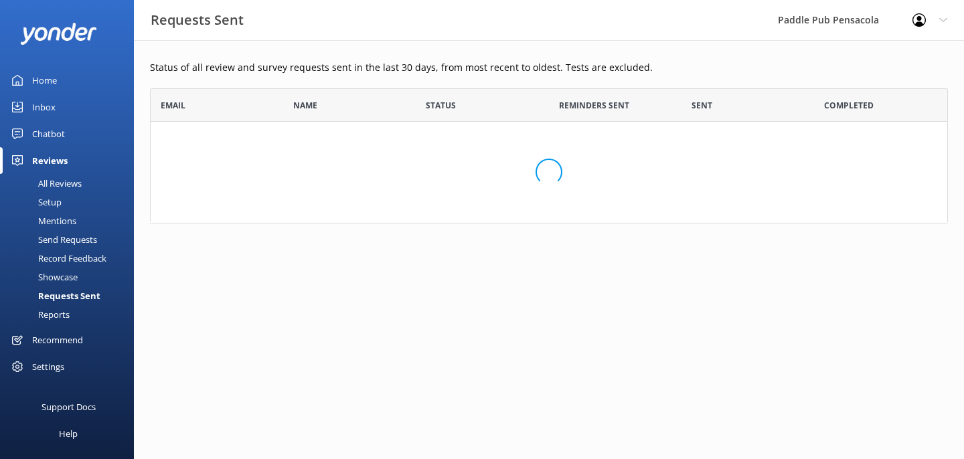
scroll to position [125, 788]
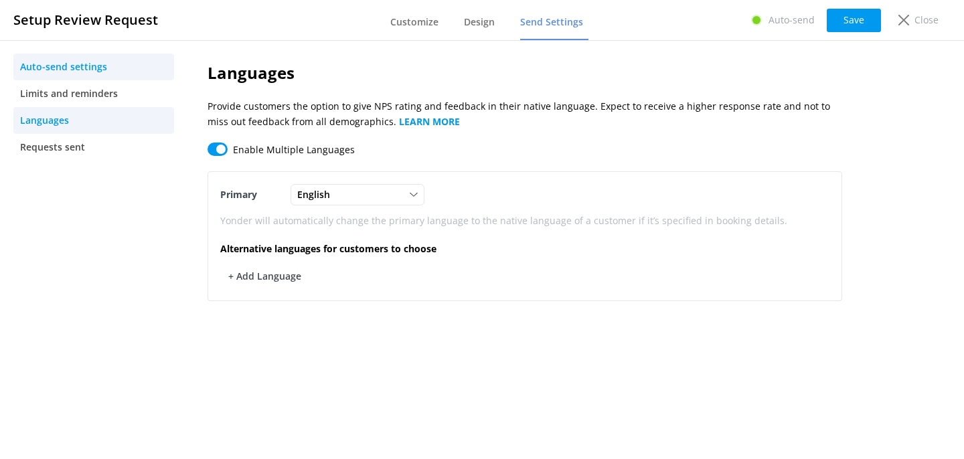
click at [89, 69] on span "Auto-send settings" at bounding box center [63, 67] width 87 height 15
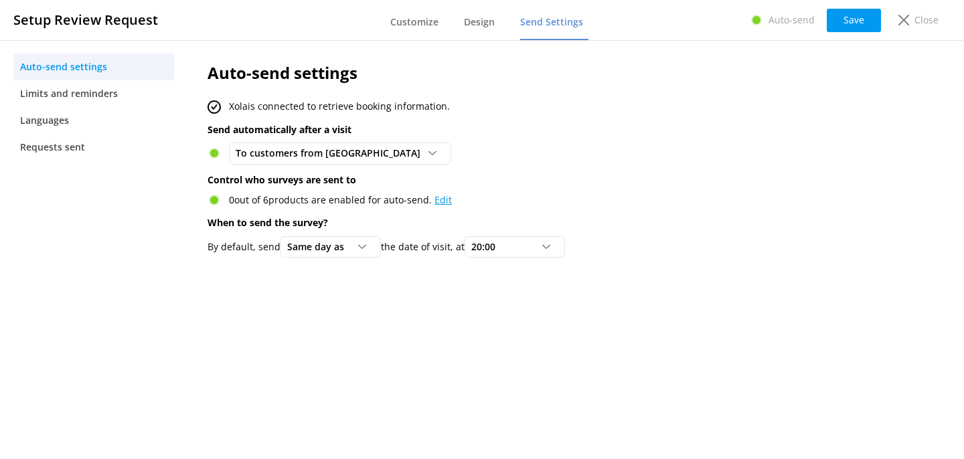
click at [440, 201] on link "Edit" at bounding box center [442, 199] width 17 height 13
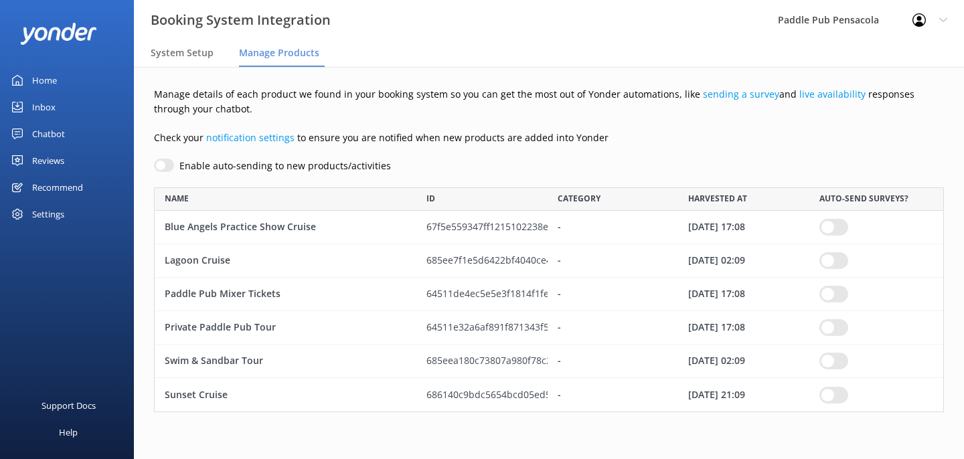
scroll to position [215, 780]
